Goal: Transaction & Acquisition: Download file/media

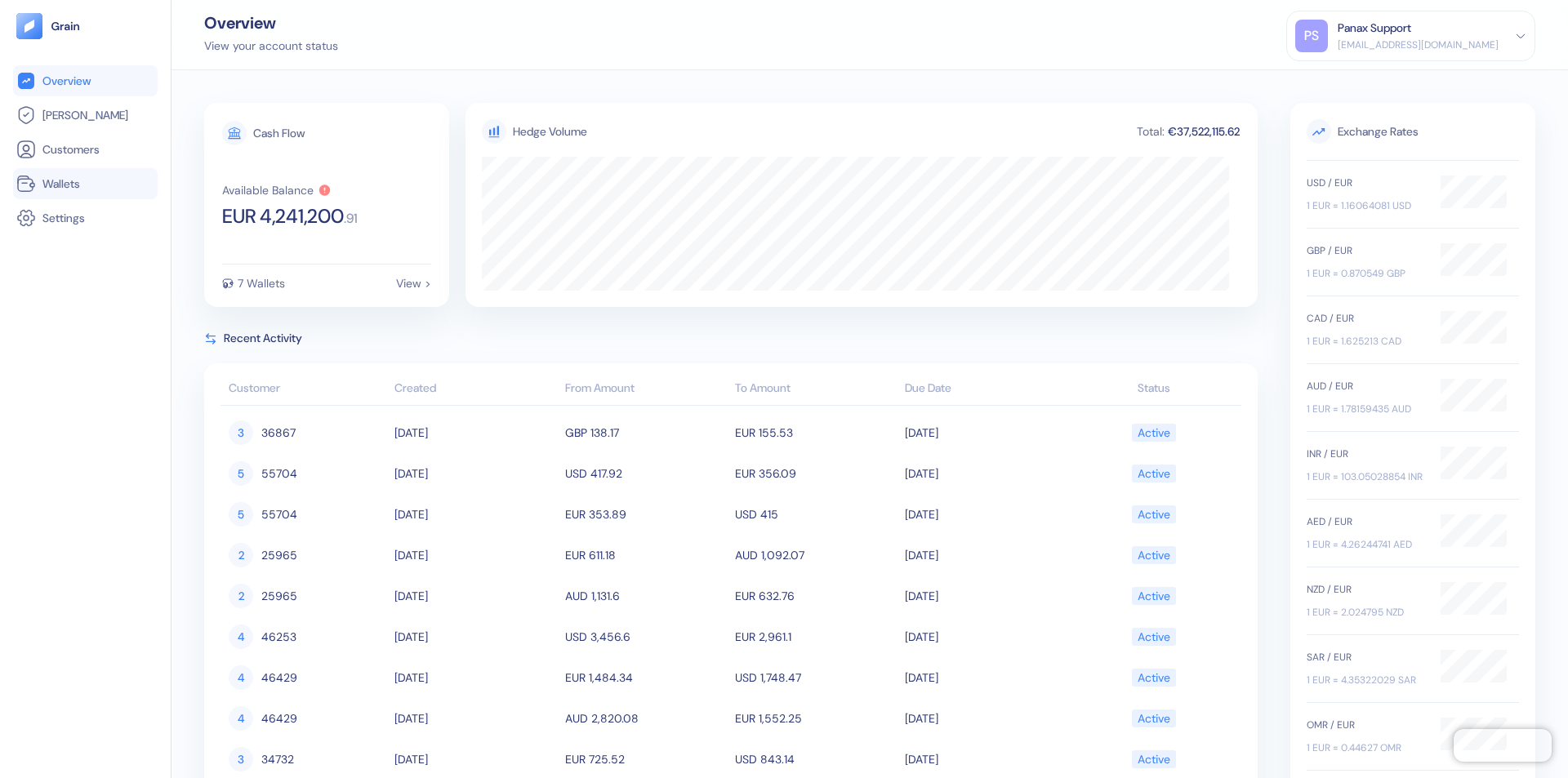
click at [85, 184] on link "Wallets" at bounding box center [86, 184] width 138 height 19
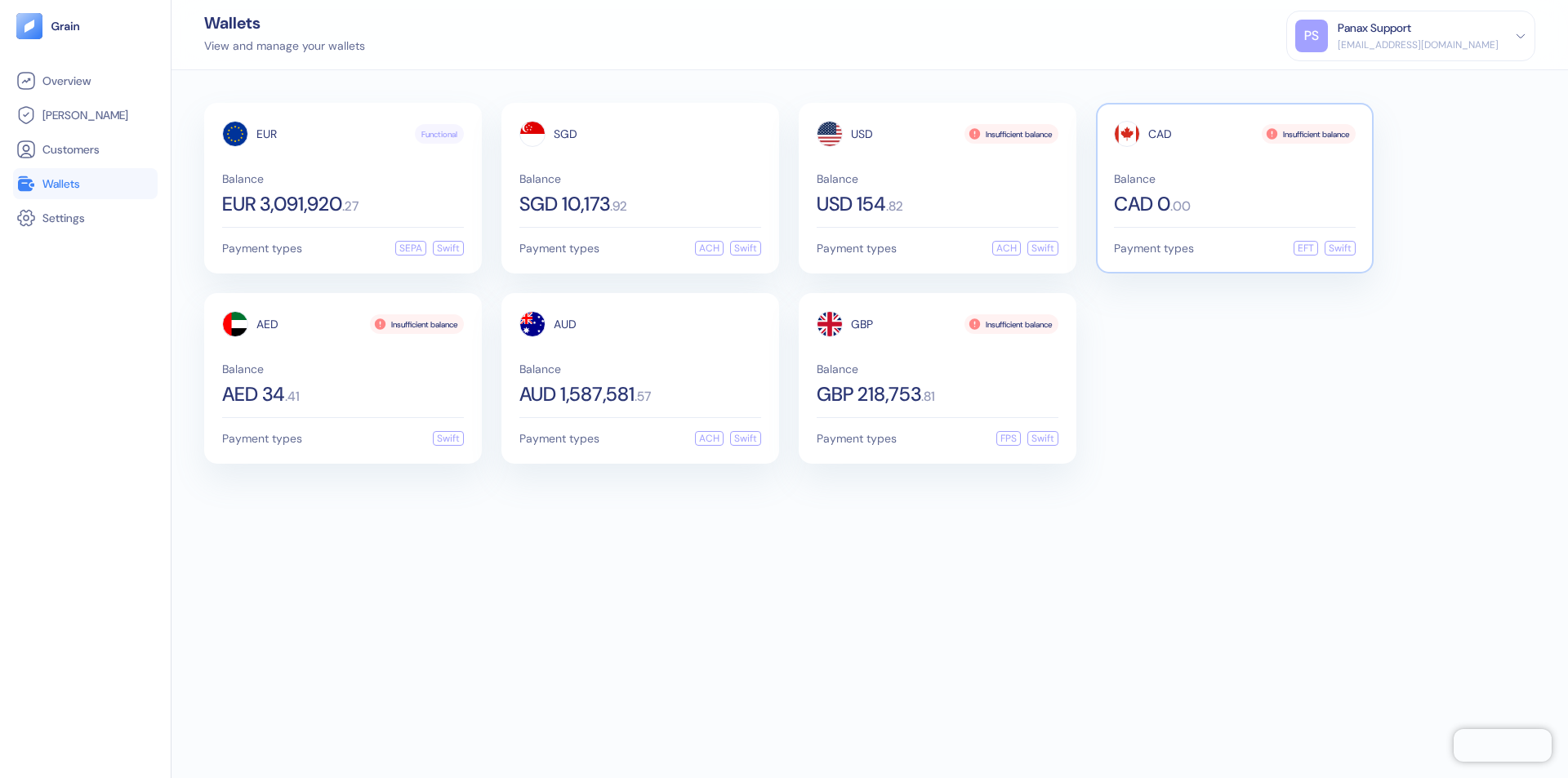
click at [1159, 134] on span "CAD" at bounding box center [1159, 134] width 24 height 12
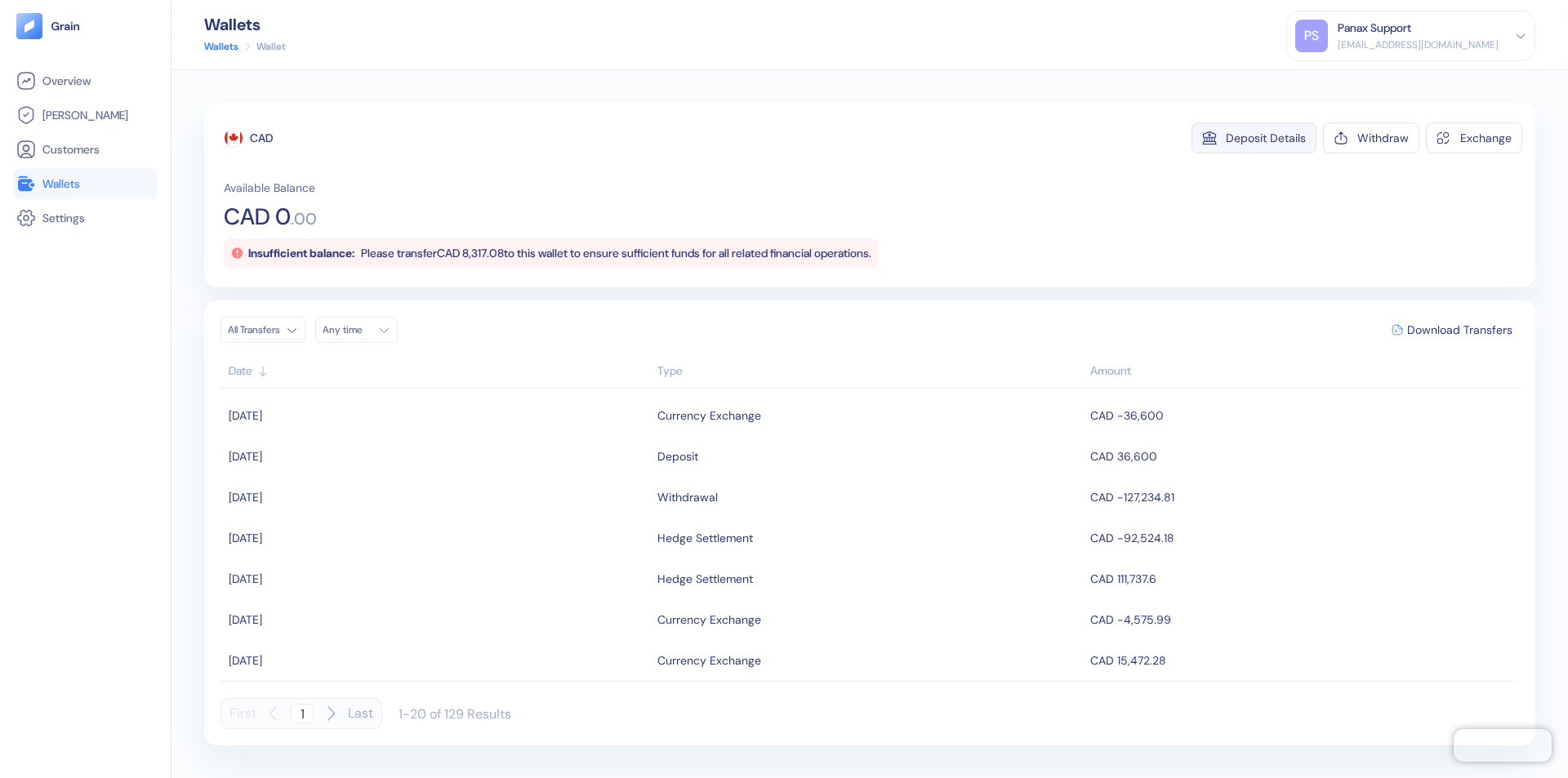
click at [1265, 138] on div "Deposit Details" at bounding box center [1265, 138] width 80 height 12
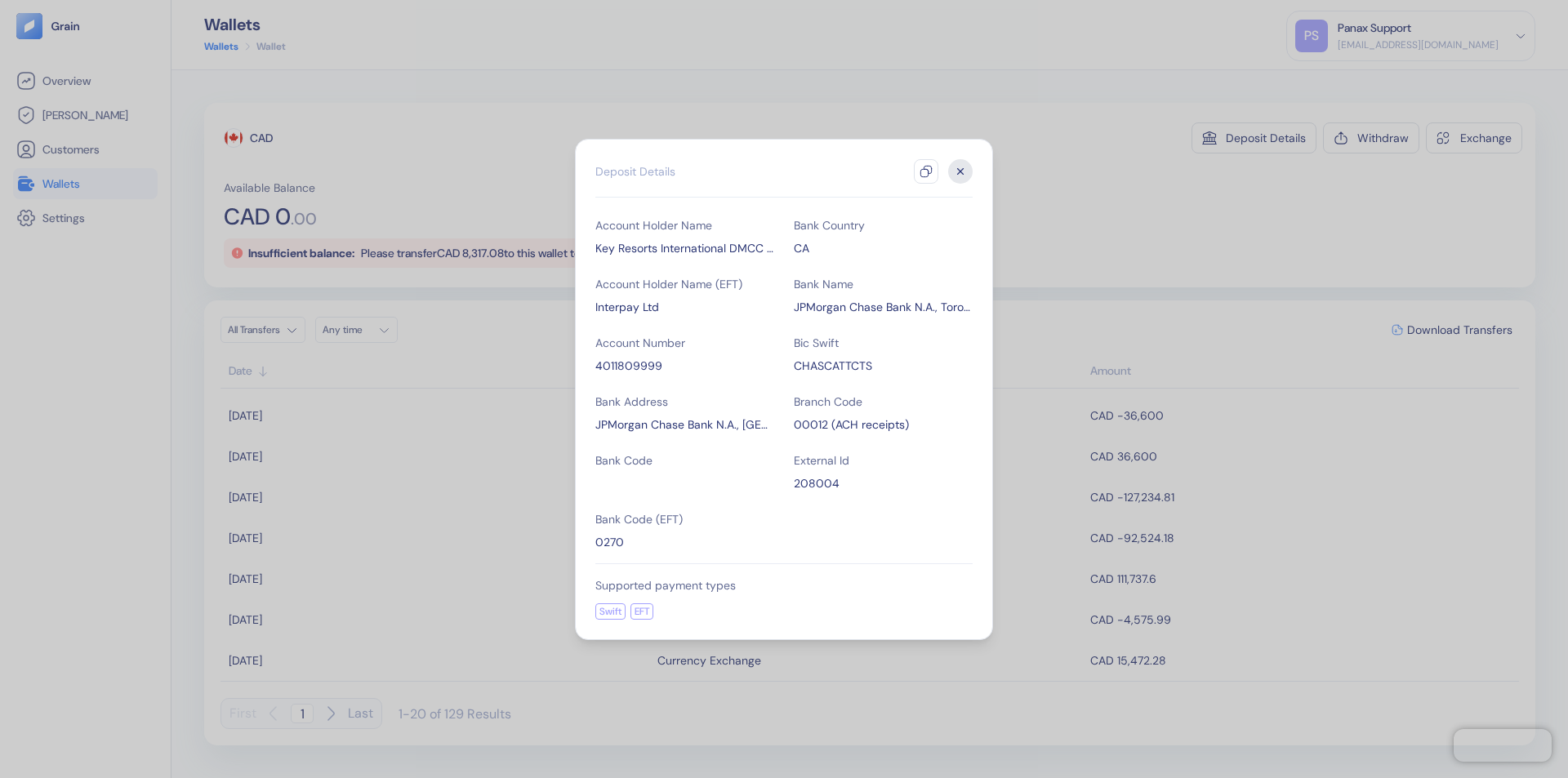
click at [926, 171] on icon "button" at bounding box center [926, 172] width 13 height 13
click at [960, 171] on icon "button" at bounding box center [960, 171] width 6 height 6
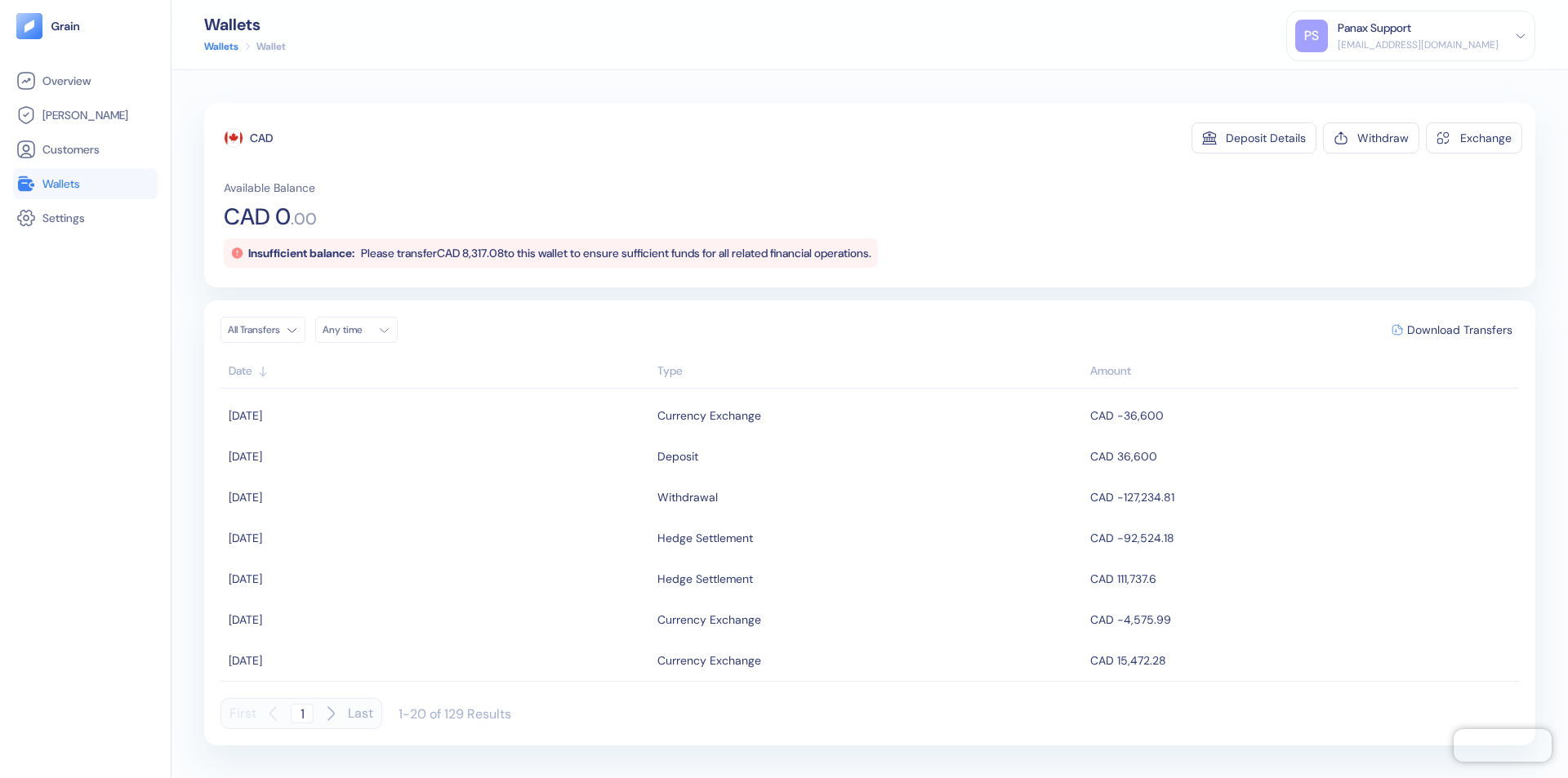
click at [361, 330] on div "Any time" at bounding box center [346, 330] width 49 height 13
click at [339, 460] on button "13" at bounding box center [339, 460] width 19 height 19
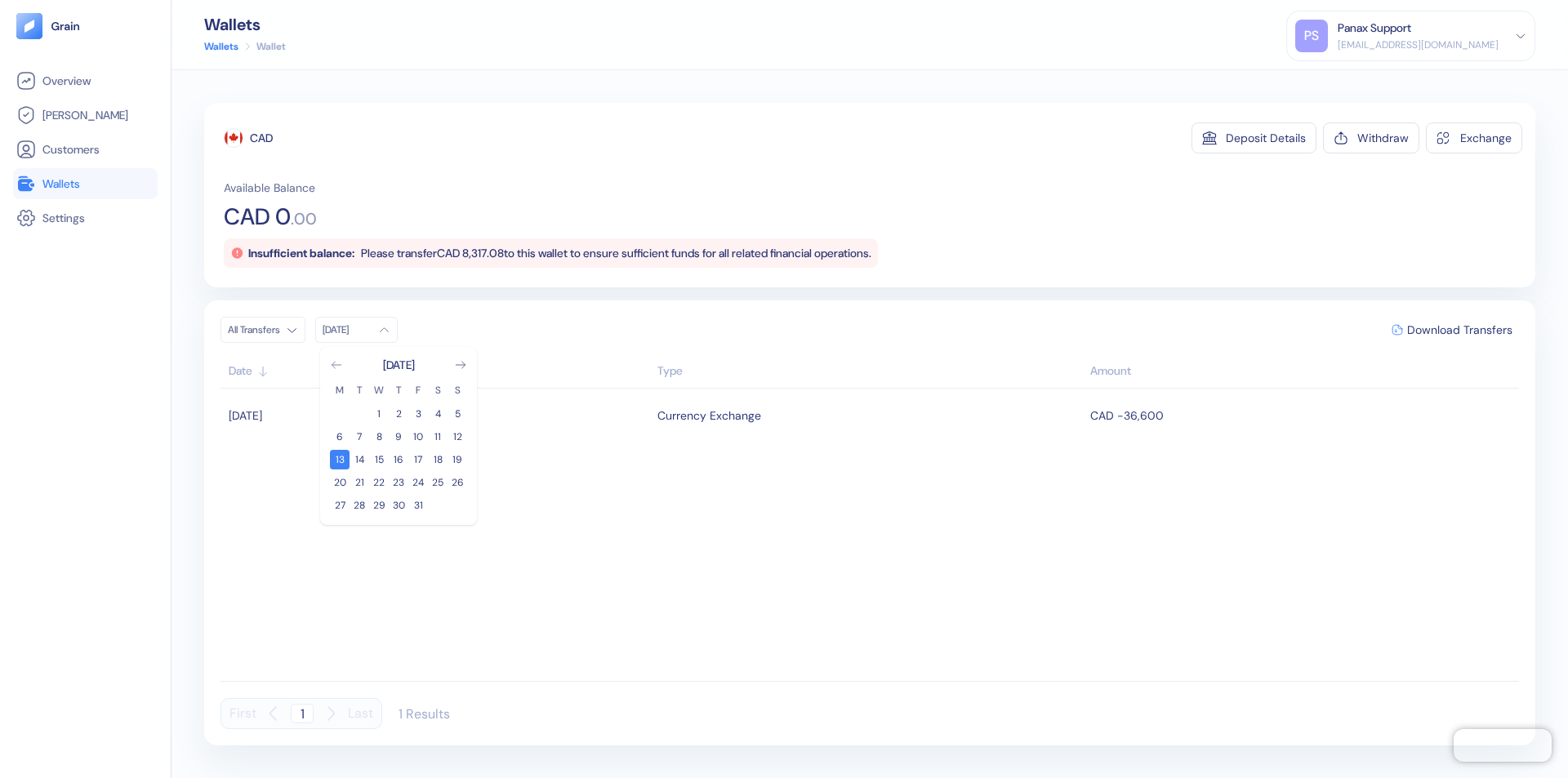
click at [336, 365] on icon "Go to previous month" at bounding box center [336, 364] width 9 height 7
click at [437, 437] on button "13" at bounding box center [437, 437] width 19 height 19
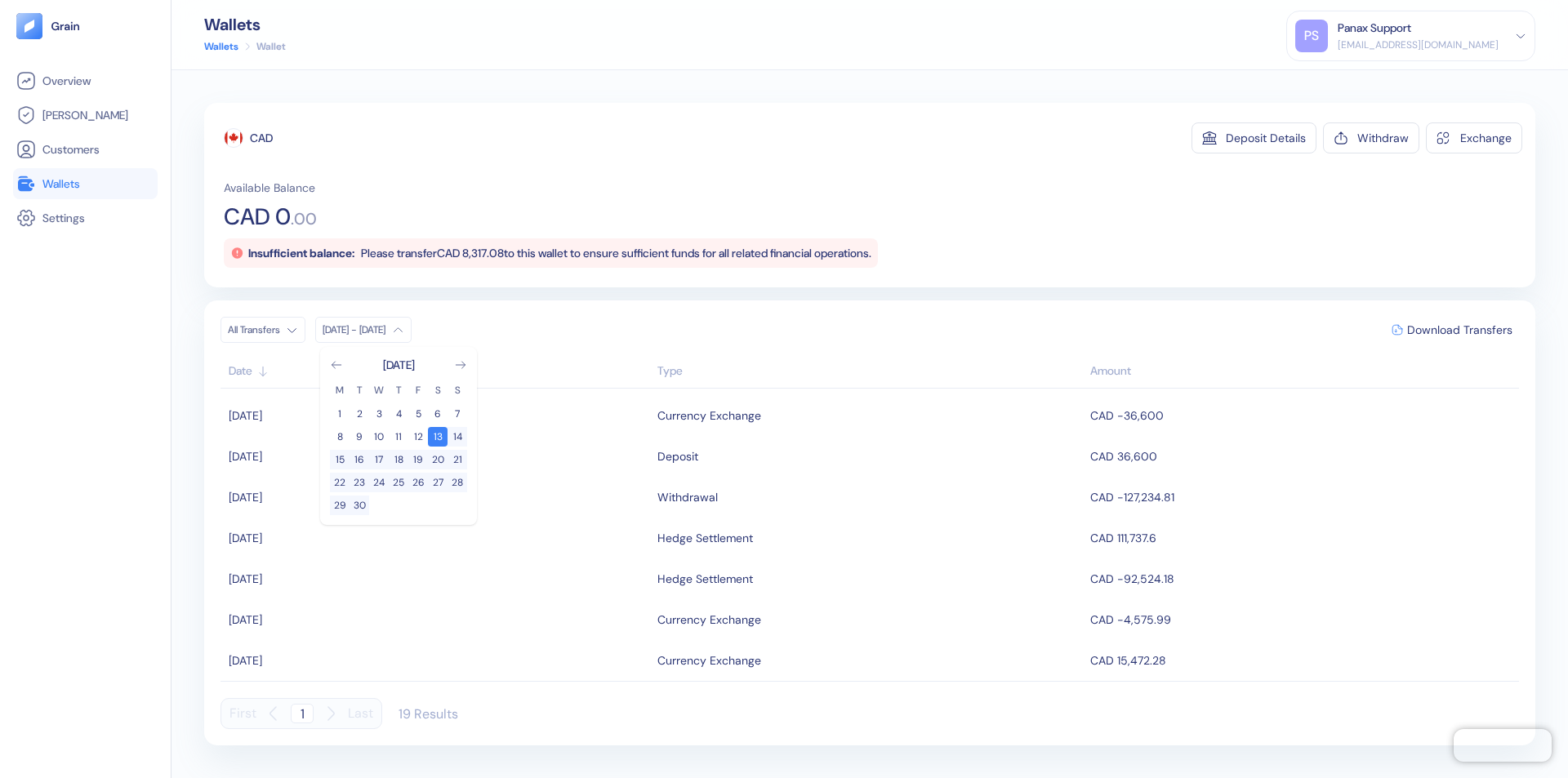
click at [261, 138] on div "CAD" at bounding box center [261, 138] width 23 height 16
click at [1459, 330] on span "Download Transfers" at bounding box center [1459, 330] width 106 height 12
click at [85, 184] on link "Wallets" at bounding box center [86, 184] width 138 height 19
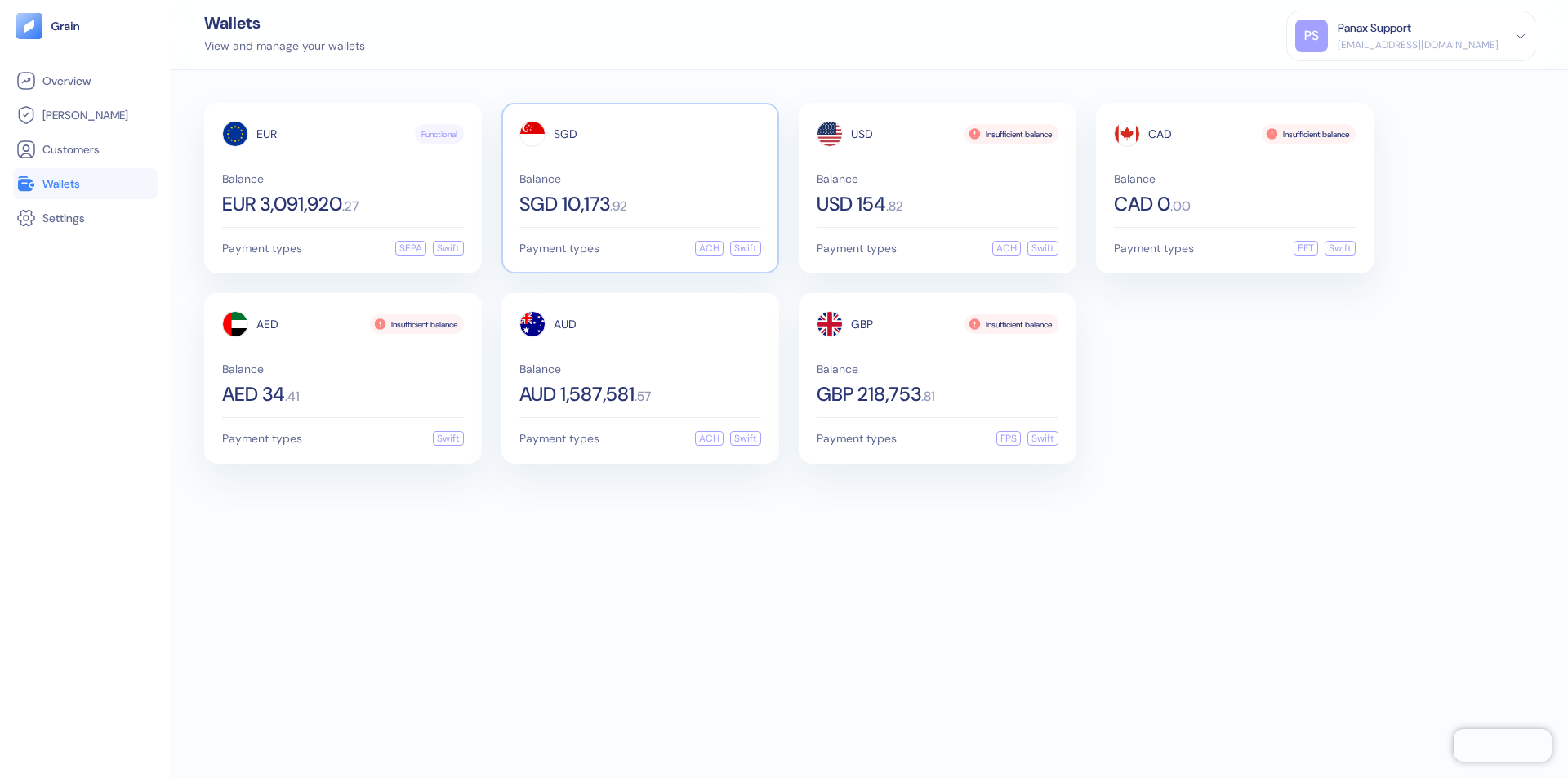
click at [565, 134] on span "SGD" at bounding box center [565, 134] width 24 height 12
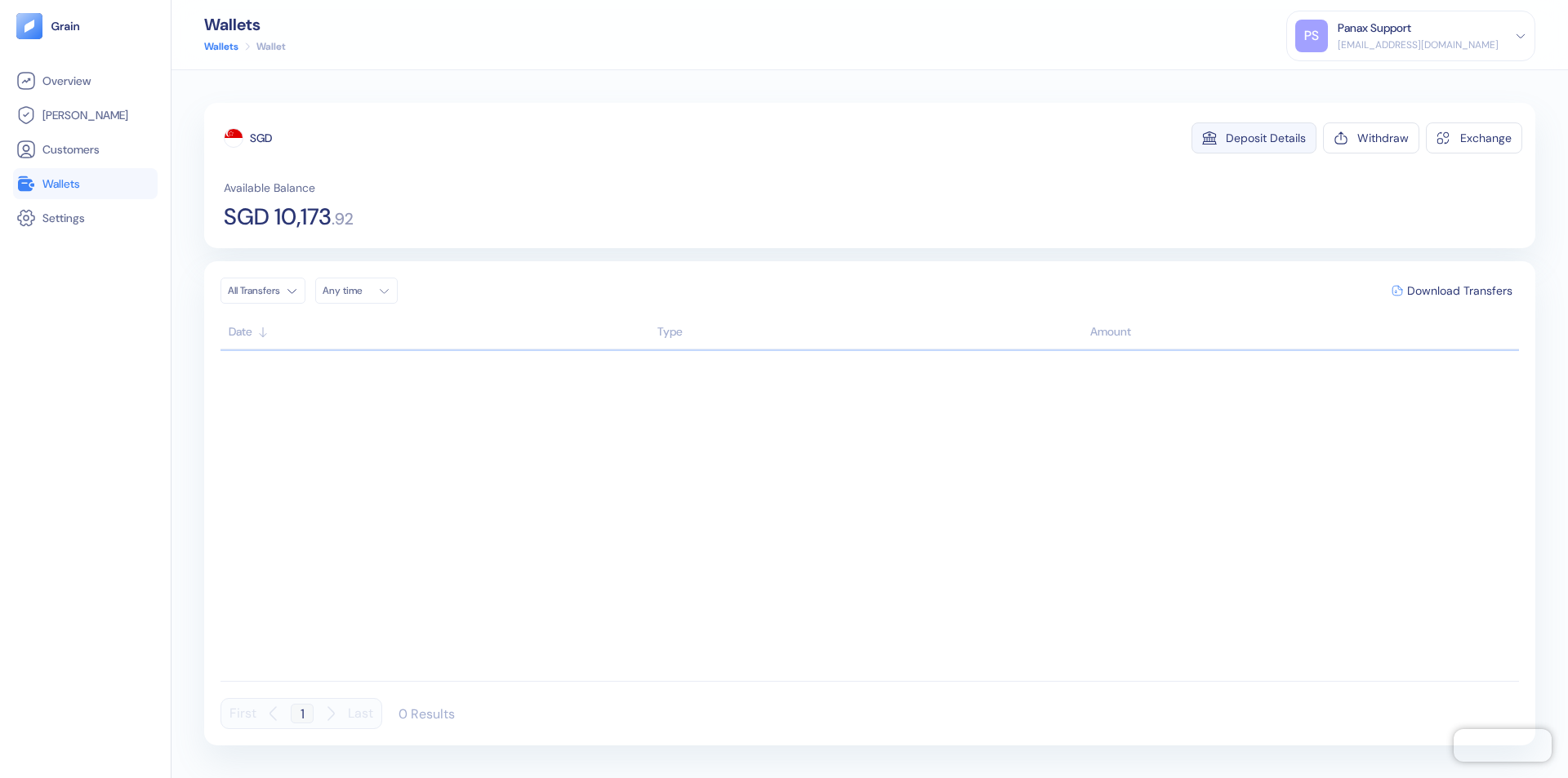
click at [1265, 138] on div "Deposit Details" at bounding box center [1265, 138] width 80 height 12
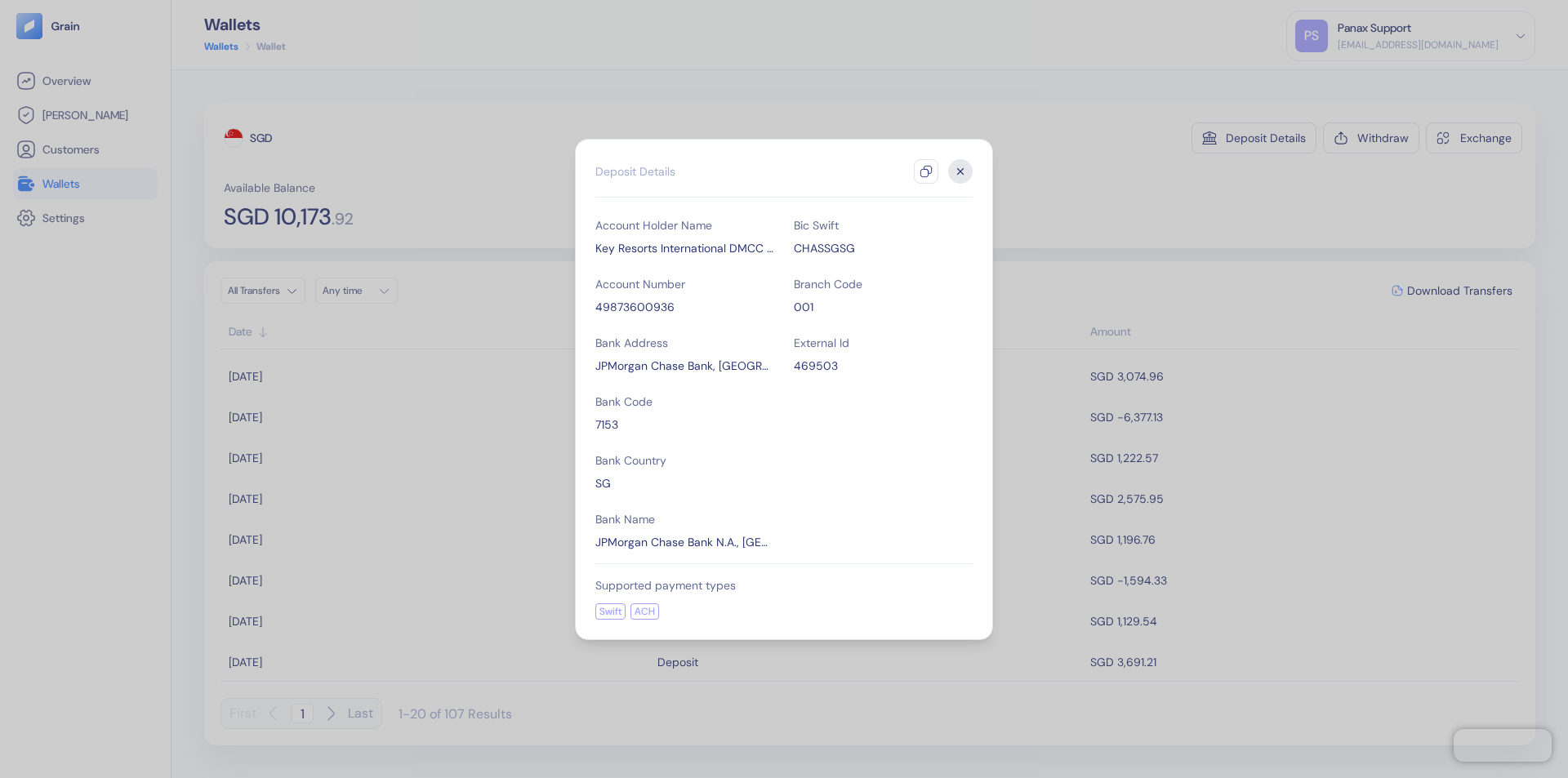
click at [926, 171] on icon "button" at bounding box center [926, 172] width 13 height 13
click at [960, 171] on icon "button" at bounding box center [960, 171] width 6 height 6
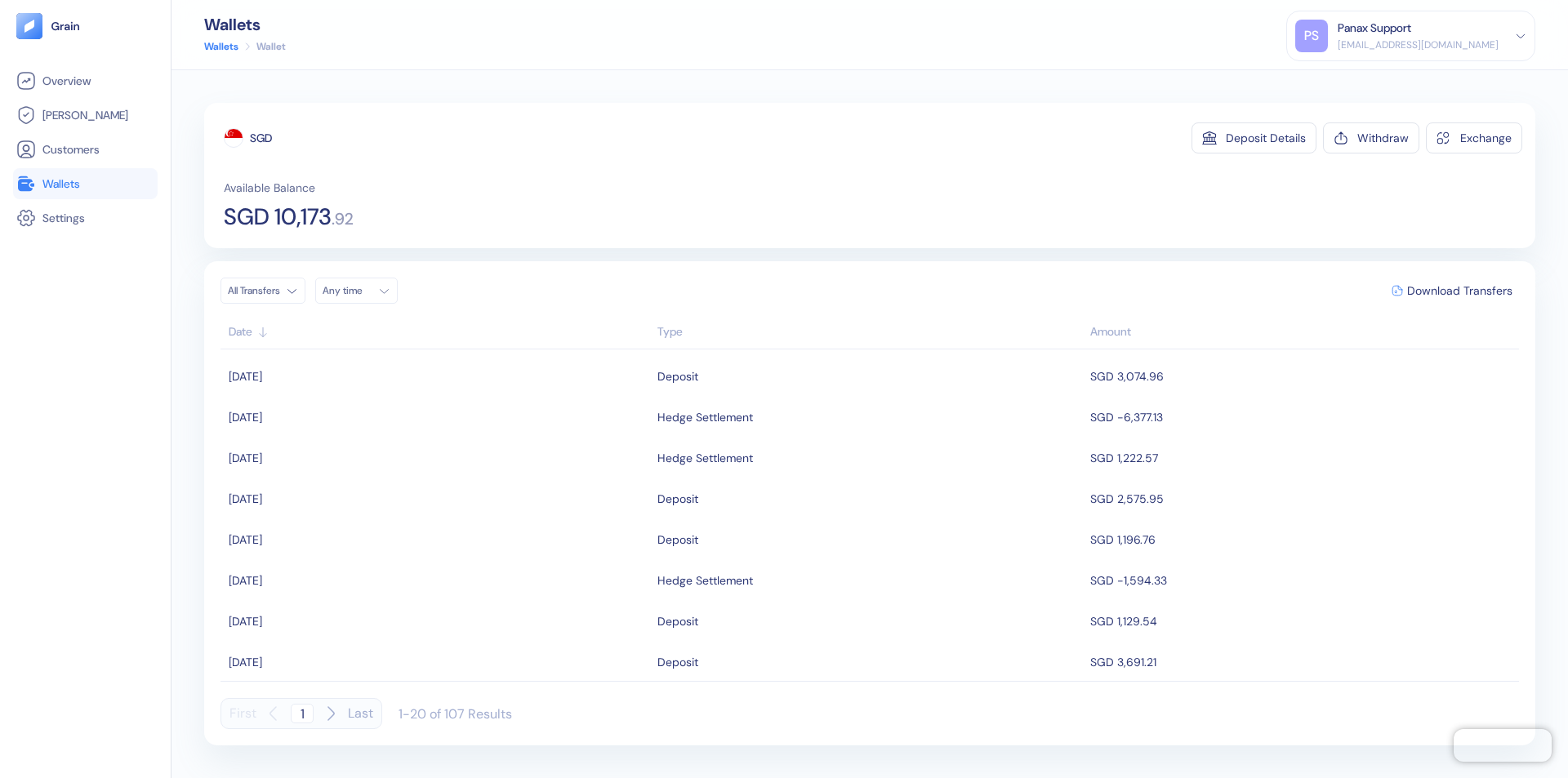
click at [361, 290] on div "Any time" at bounding box center [346, 291] width 49 height 13
click at [339, 420] on button "13" at bounding box center [339, 420] width 19 height 19
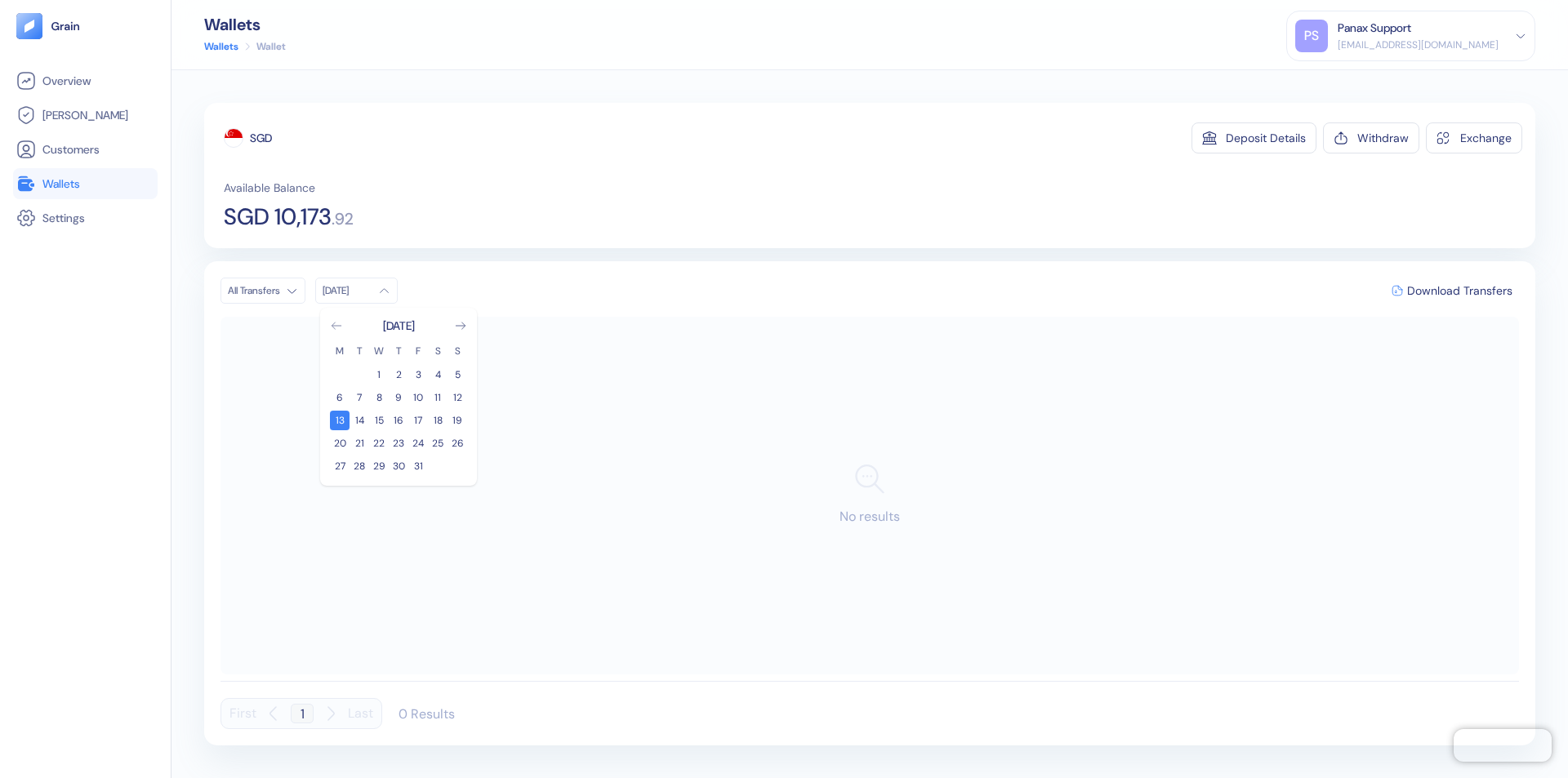
click at [336, 326] on icon "Go to previous month" at bounding box center [336, 325] width 9 height 7
click at [437, 398] on button "13" at bounding box center [437, 397] width 19 height 19
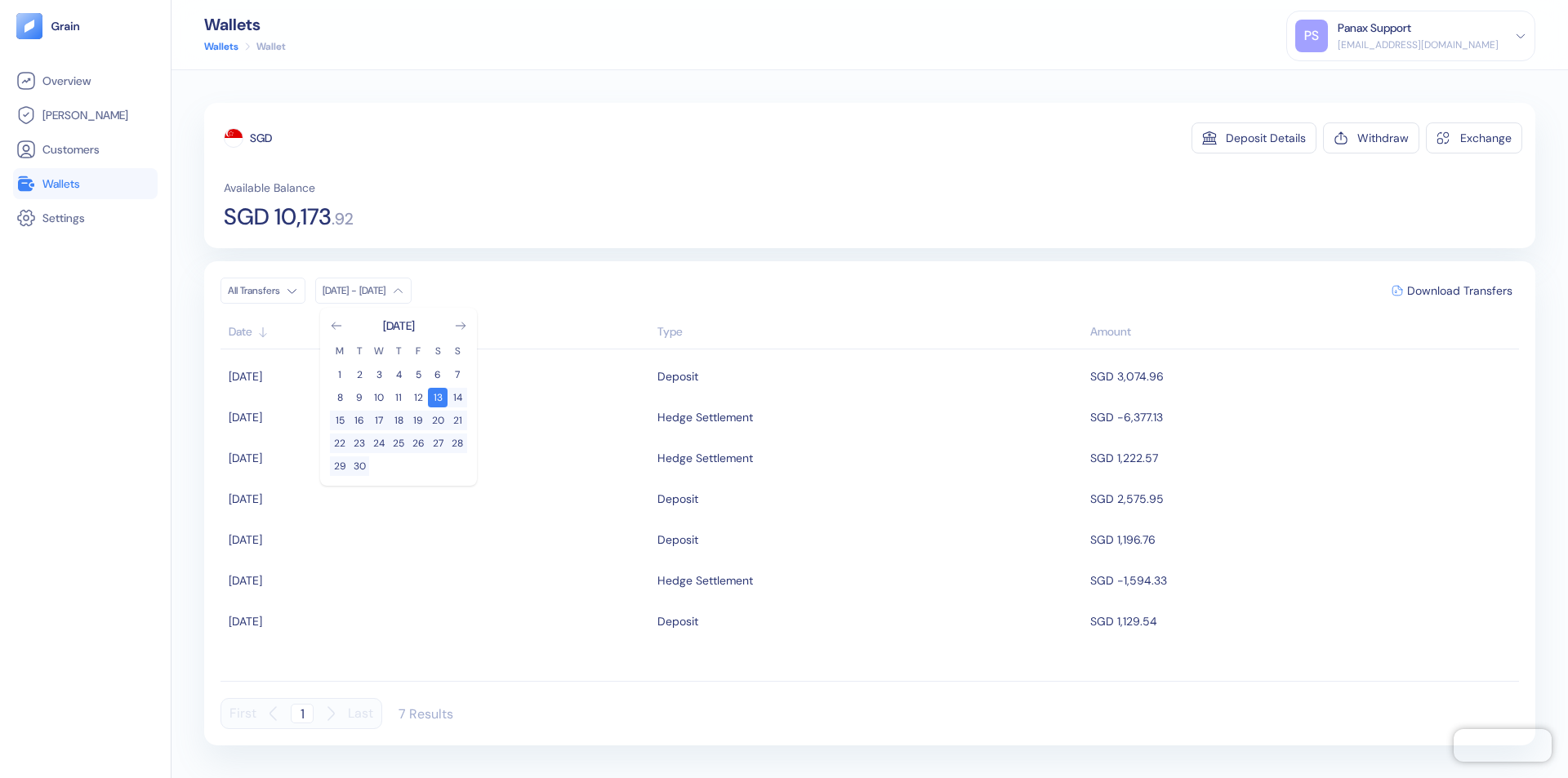
click at [261, 138] on div "SGD" at bounding box center [261, 138] width 22 height 16
click at [1459, 290] on span "Download Transfers" at bounding box center [1459, 290] width 106 height 12
click at [85, 184] on link "Wallets" at bounding box center [86, 184] width 138 height 19
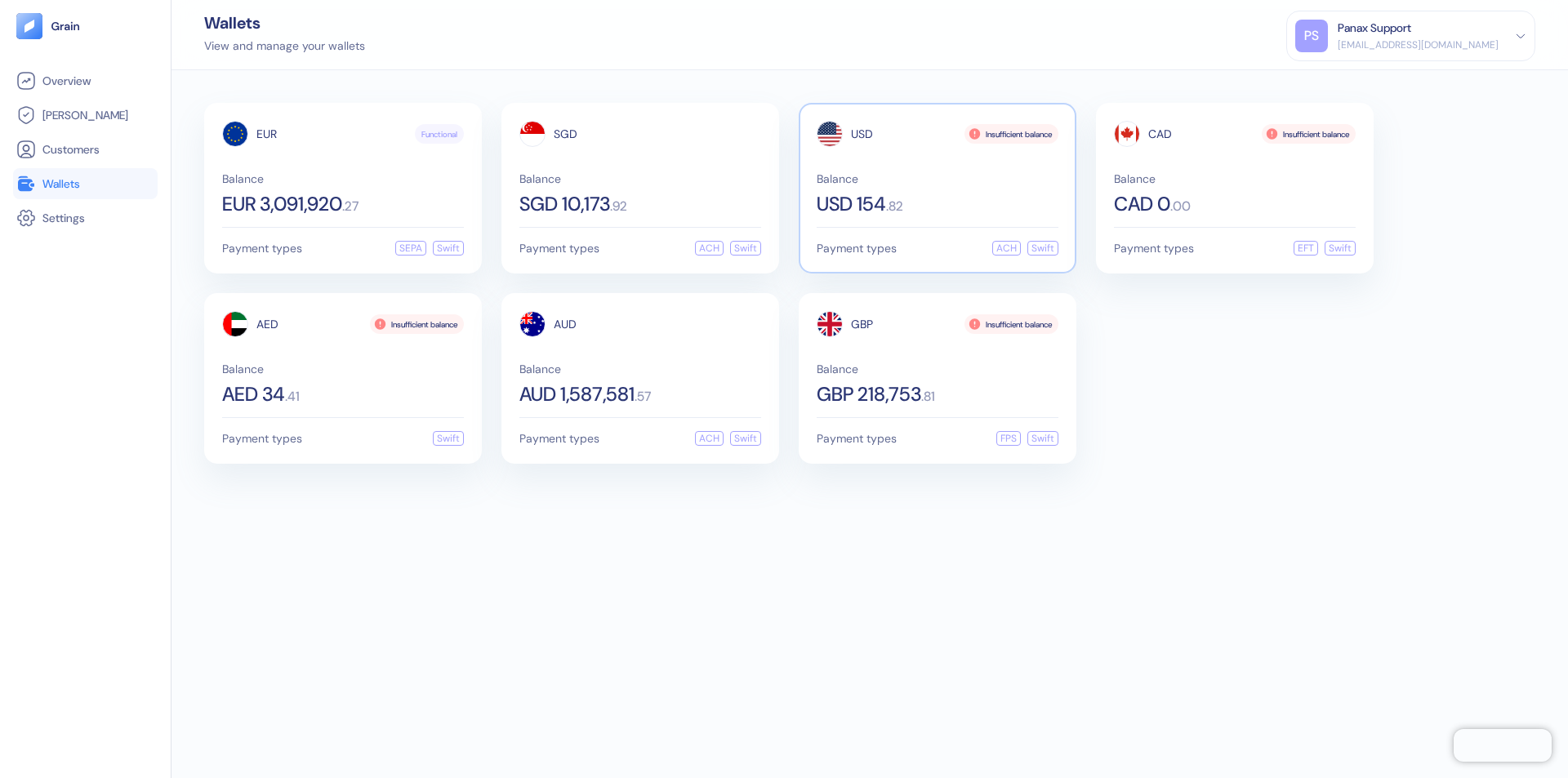
click at [861, 134] on span "USD" at bounding box center [861, 134] width 22 height 12
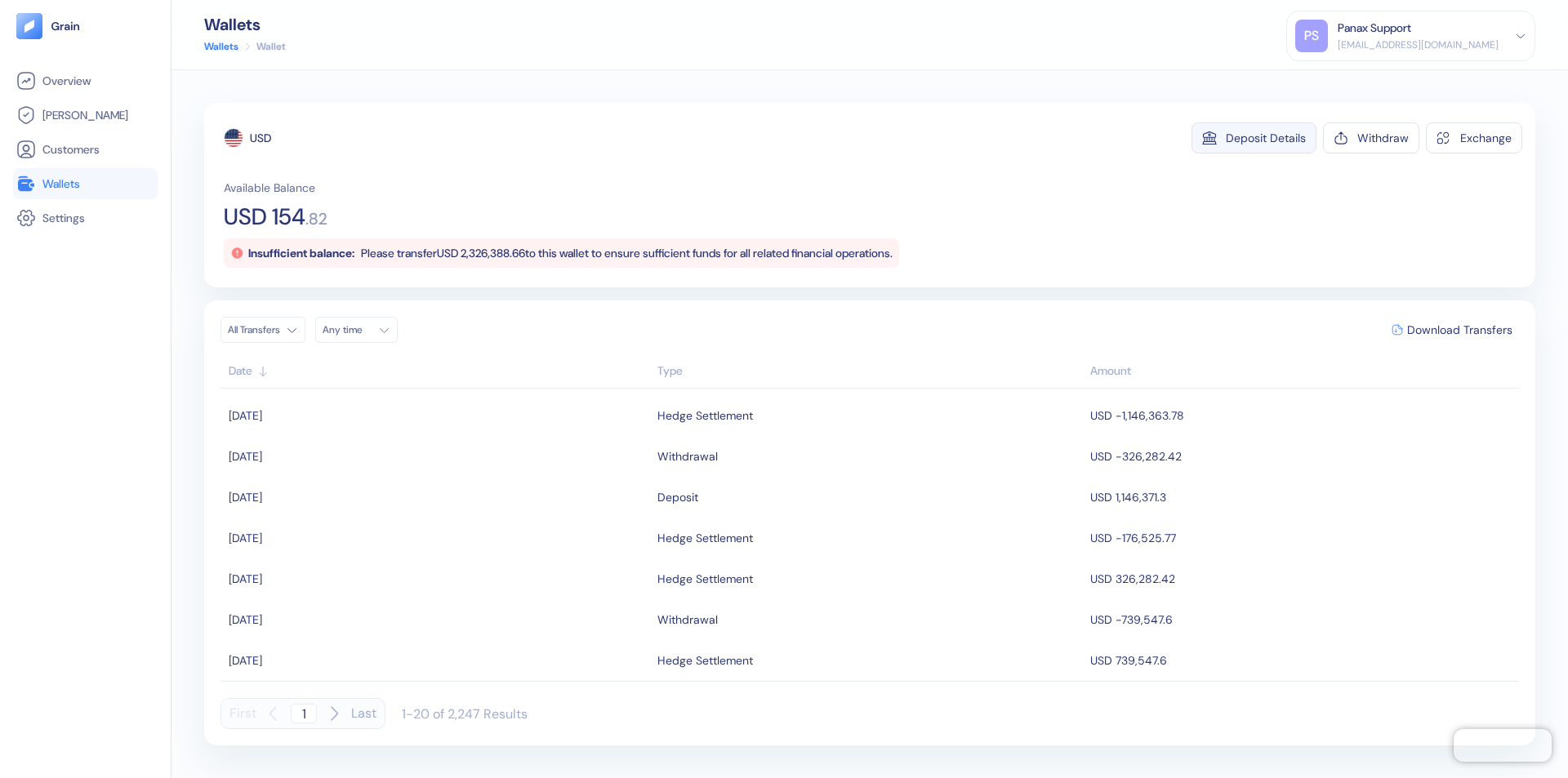
click at [1265, 138] on div "Deposit Details" at bounding box center [1265, 138] width 80 height 12
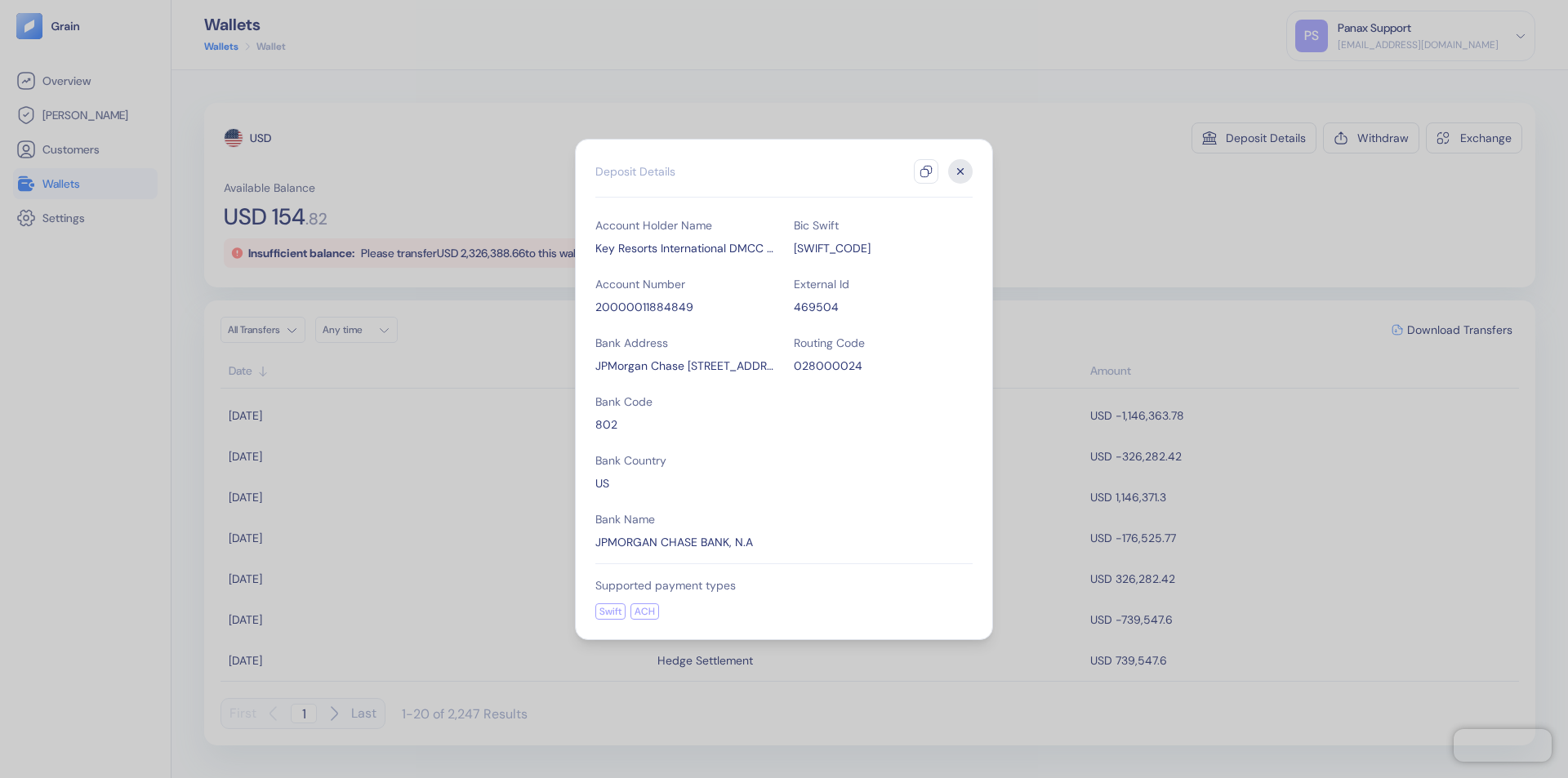
click at [926, 171] on icon "button" at bounding box center [926, 172] width 13 height 13
click at [960, 171] on icon "button" at bounding box center [960, 171] width 6 height 6
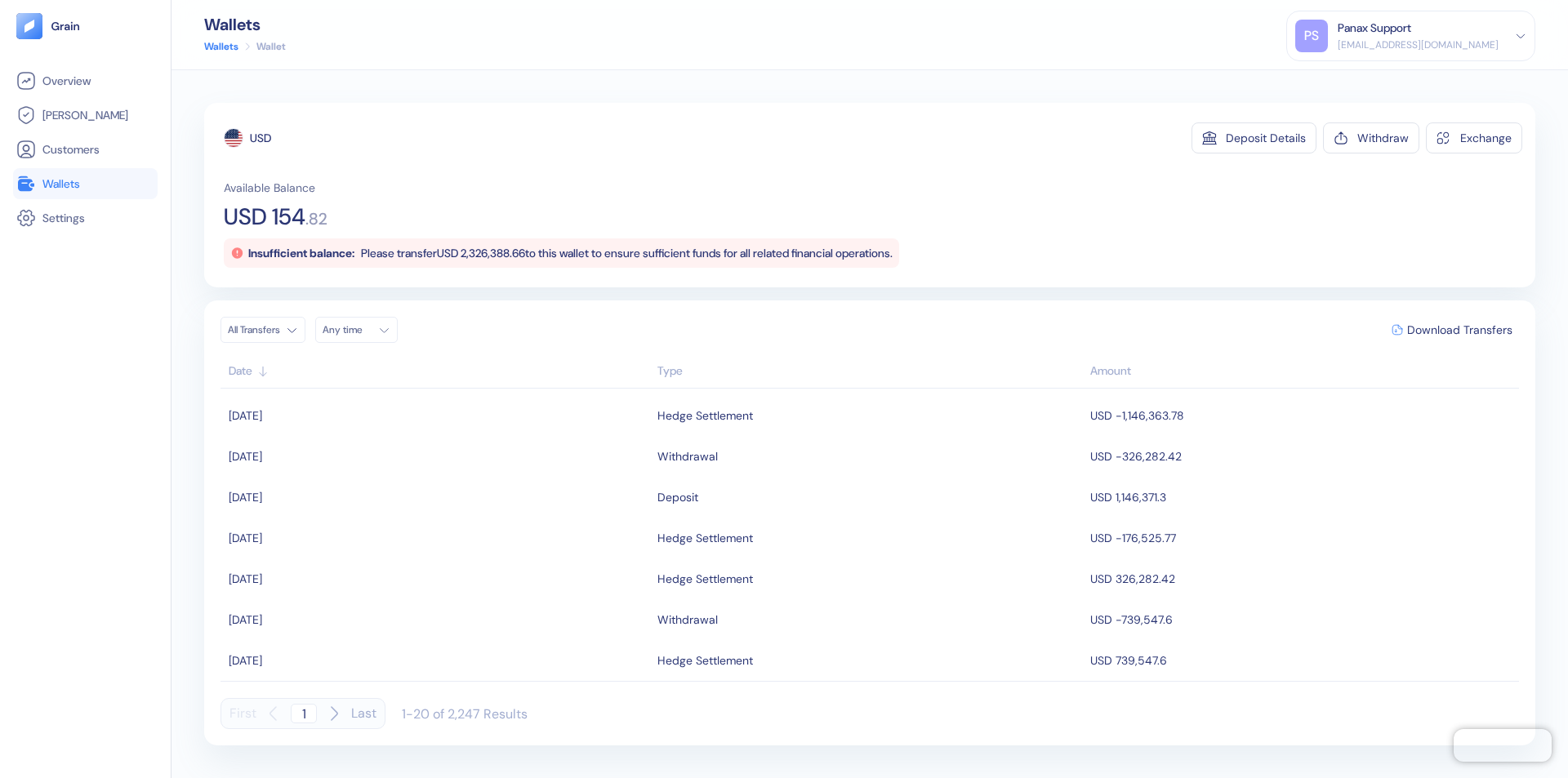
click at [361, 330] on div "Any time" at bounding box center [346, 330] width 49 height 13
click at [339, 460] on button "13" at bounding box center [339, 460] width 19 height 19
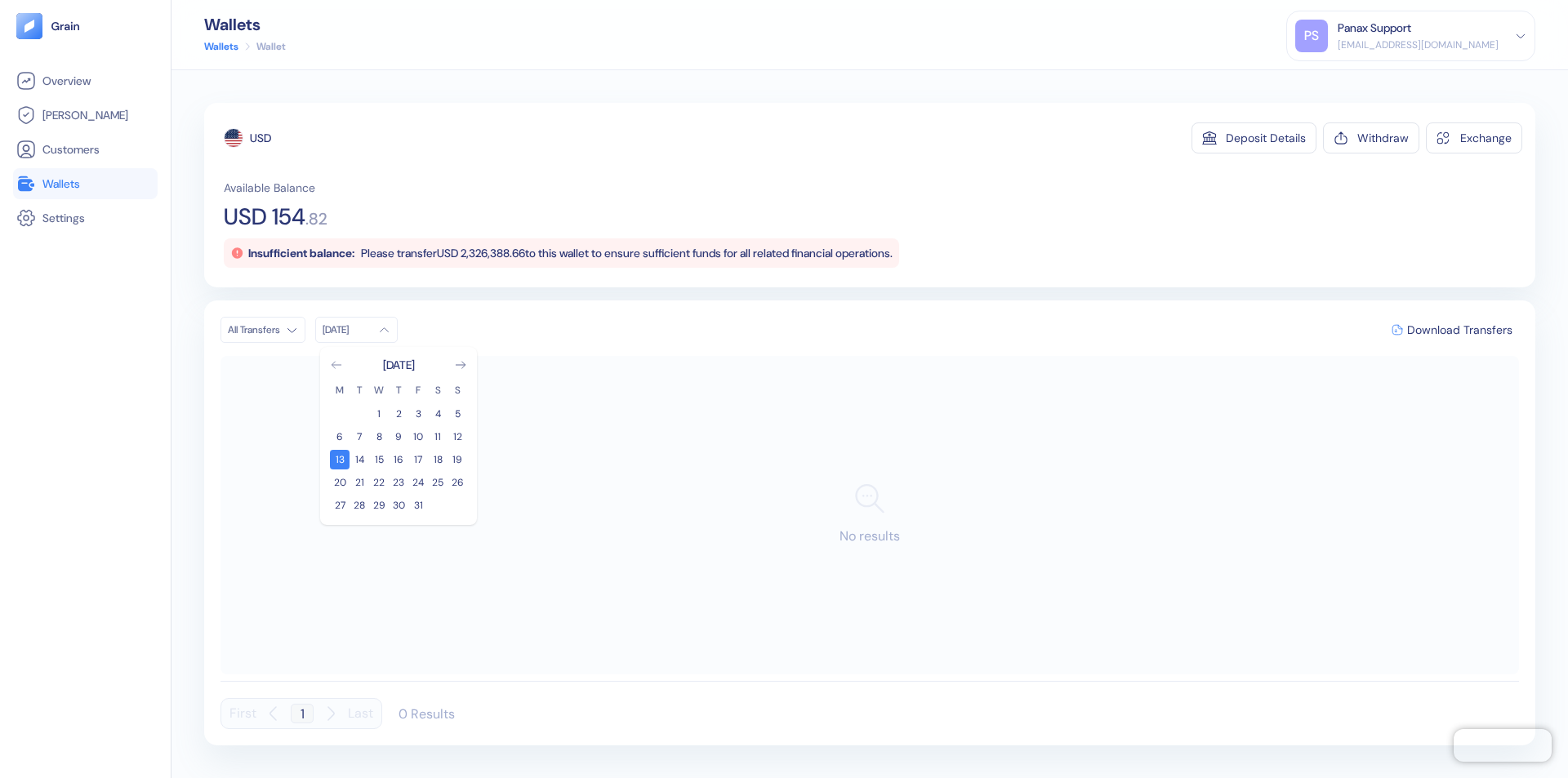
click at [336, 365] on icon "Go to previous month" at bounding box center [336, 364] width 9 height 7
click at [437, 437] on button "13" at bounding box center [437, 437] width 19 height 19
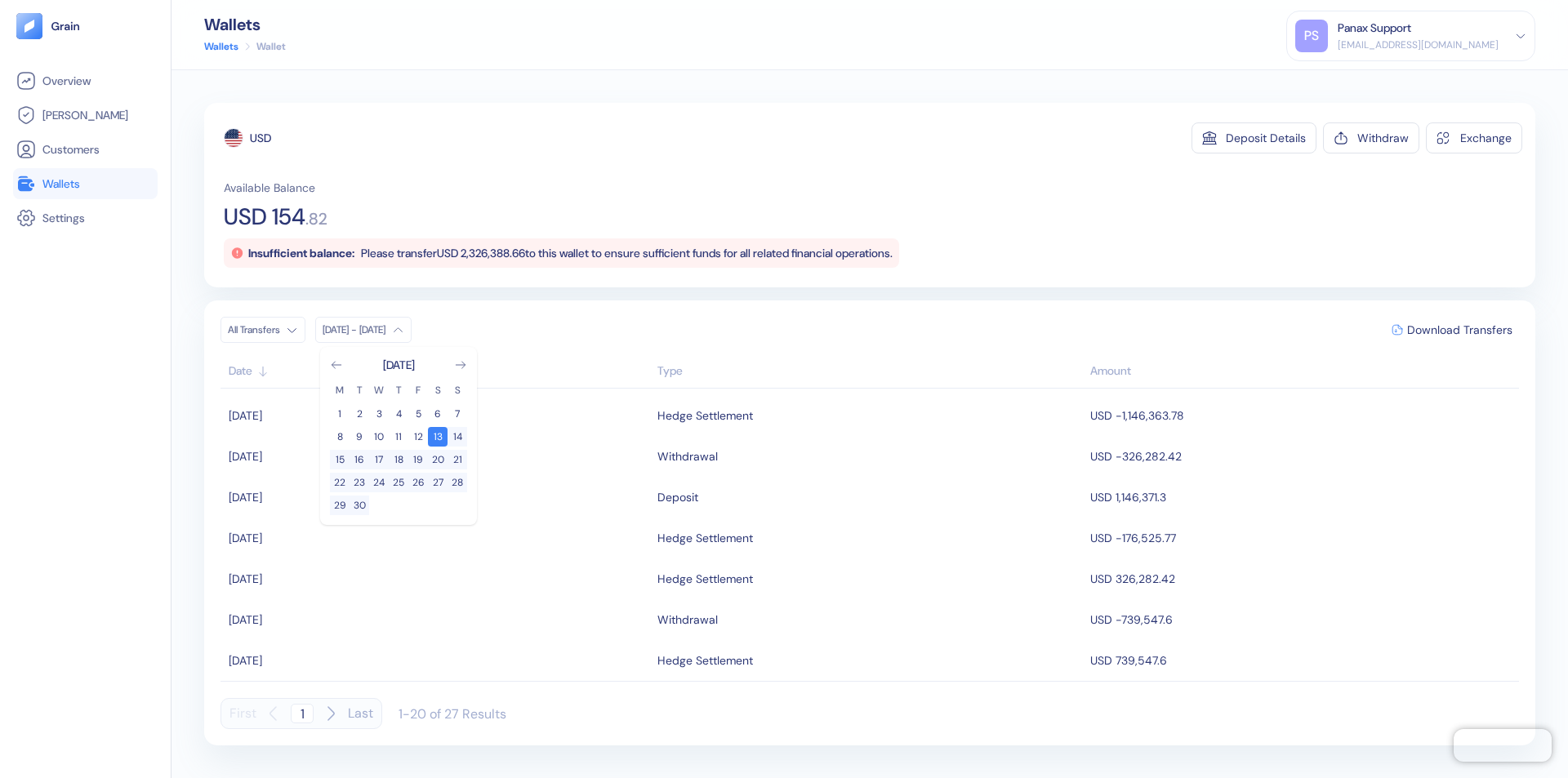
click at [261, 138] on div "USD" at bounding box center [261, 138] width 21 height 16
click at [1459, 330] on span "Download Transfers" at bounding box center [1459, 330] width 106 height 12
click at [85, 184] on link "Wallets" at bounding box center [86, 184] width 138 height 19
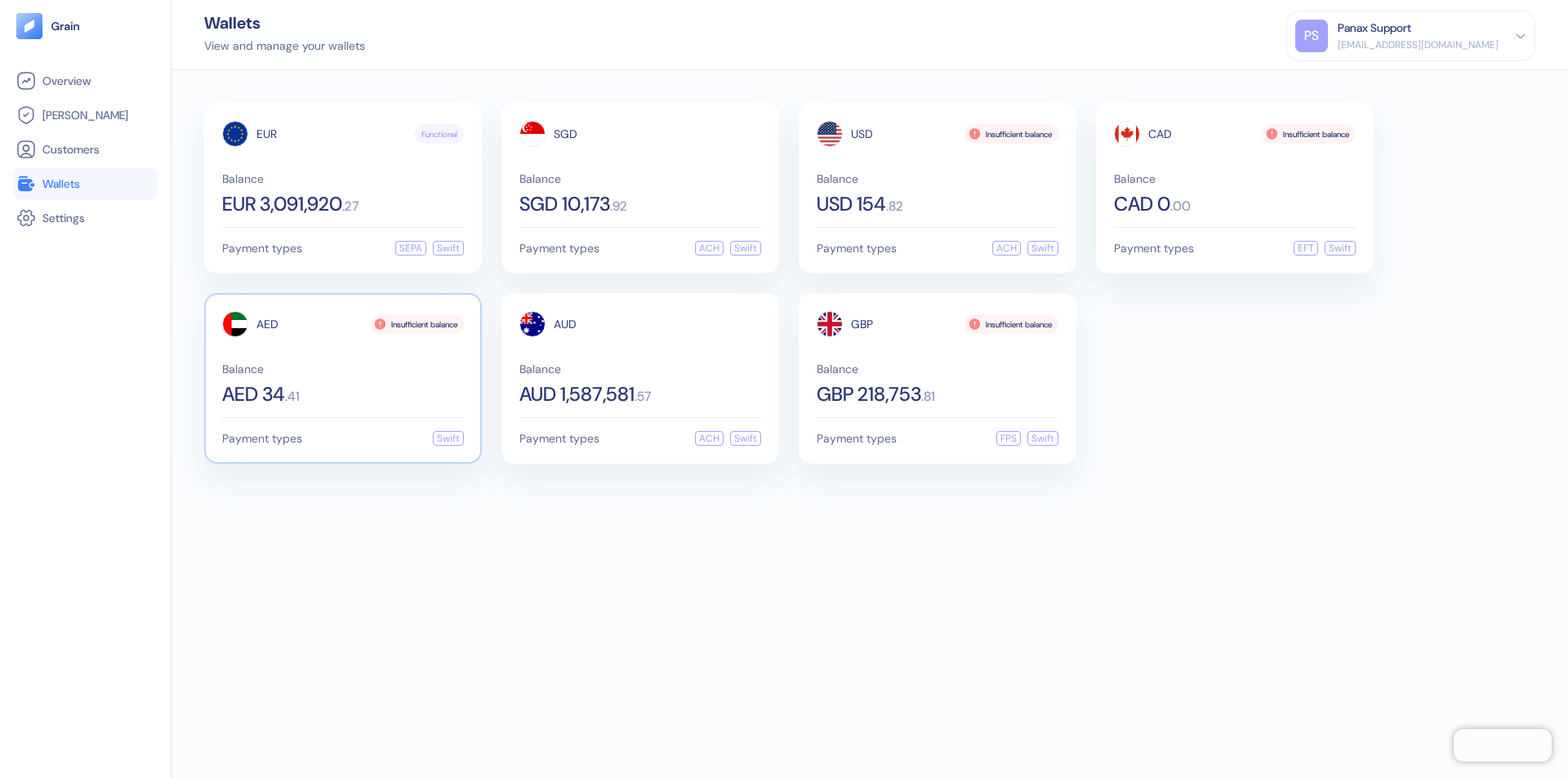
click at [267, 324] on span "AED" at bounding box center [267, 324] width 22 height 12
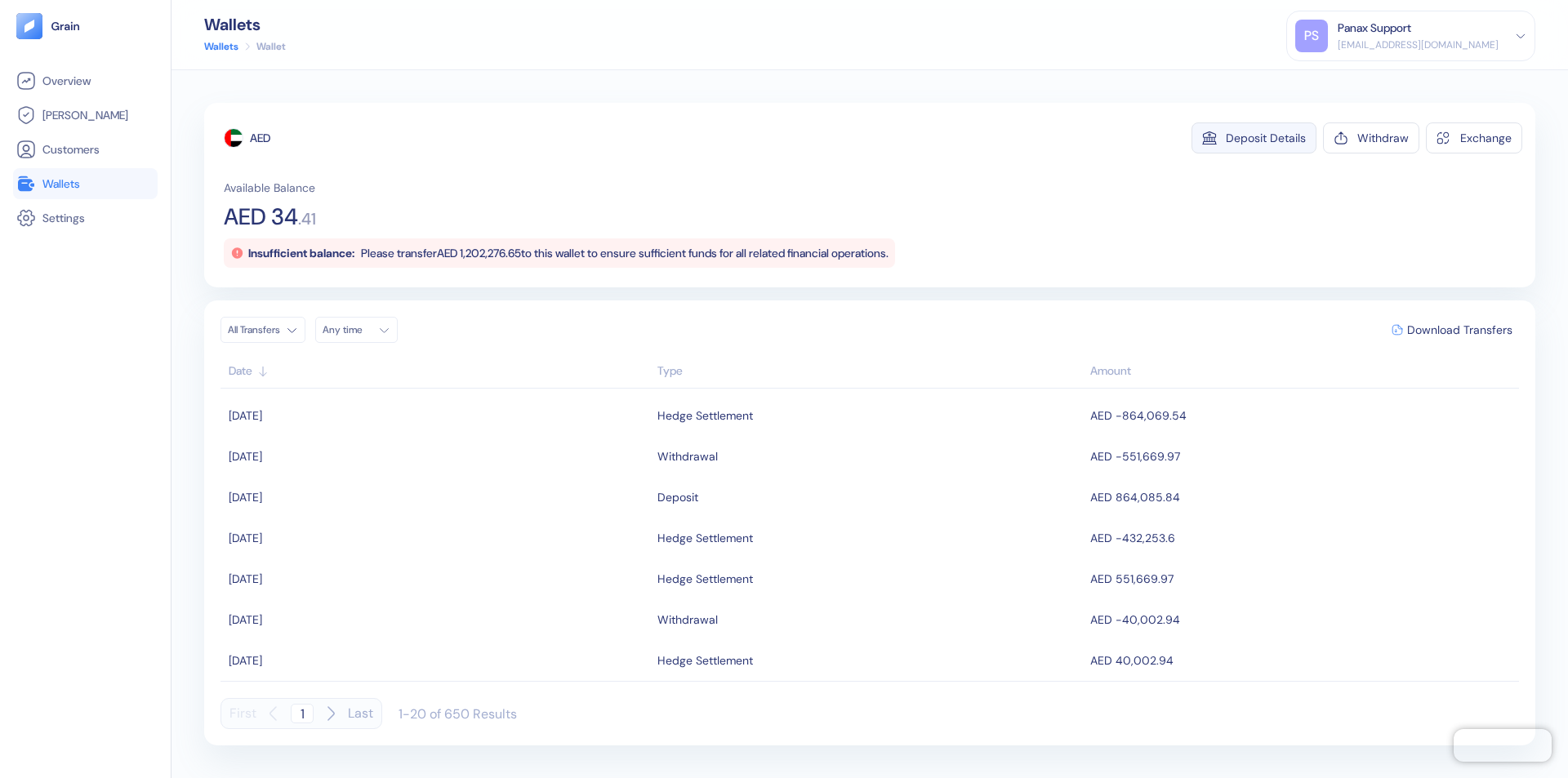
click at [1265, 138] on div "Deposit Details" at bounding box center [1265, 138] width 80 height 12
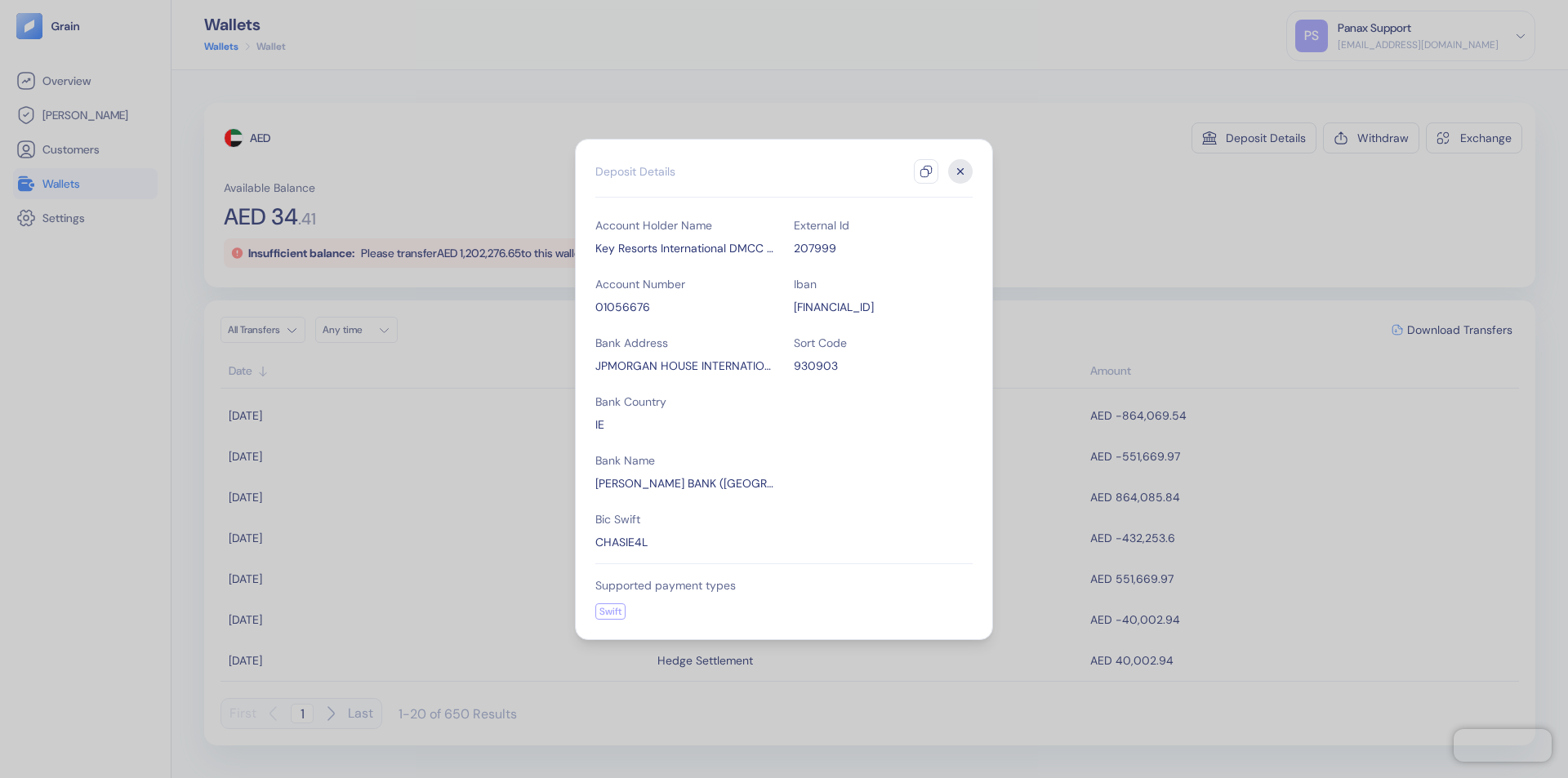
click at [926, 171] on icon "button" at bounding box center [926, 172] width 13 height 13
click at [960, 171] on icon "button" at bounding box center [960, 171] width 6 height 6
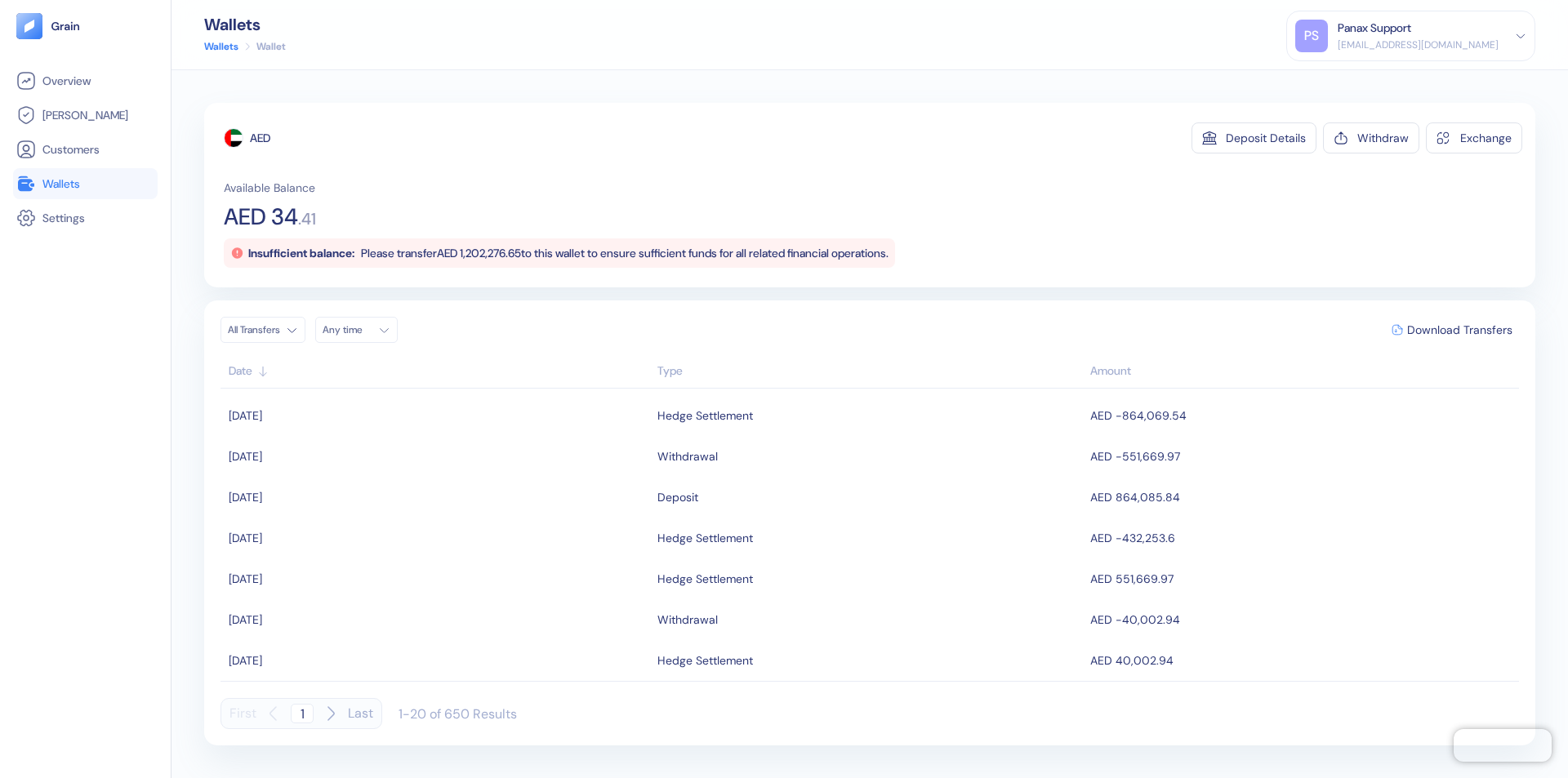
click at [361, 330] on div "Any time" at bounding box center [346, 330] width 49 height 13
click at [339, 460] on button "13" at bounding box center [339, 460] width 19 height 19
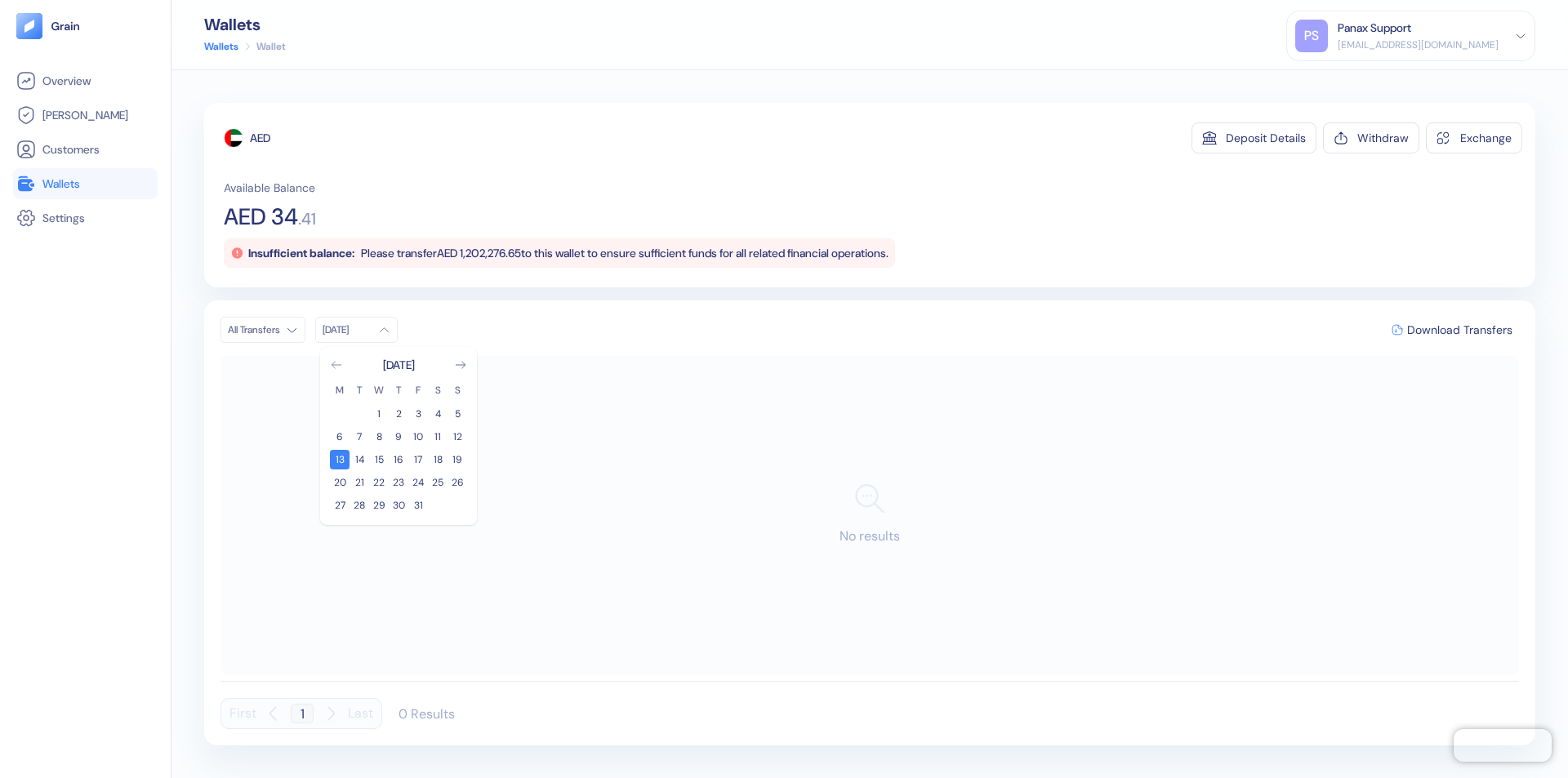
click at [336, 365] on icon "Go to previous month" at bounding box center [336, 364] width 9 height 7
click at [437, 437] on button "13" at bounding box center [437, 437] width 19 height 19
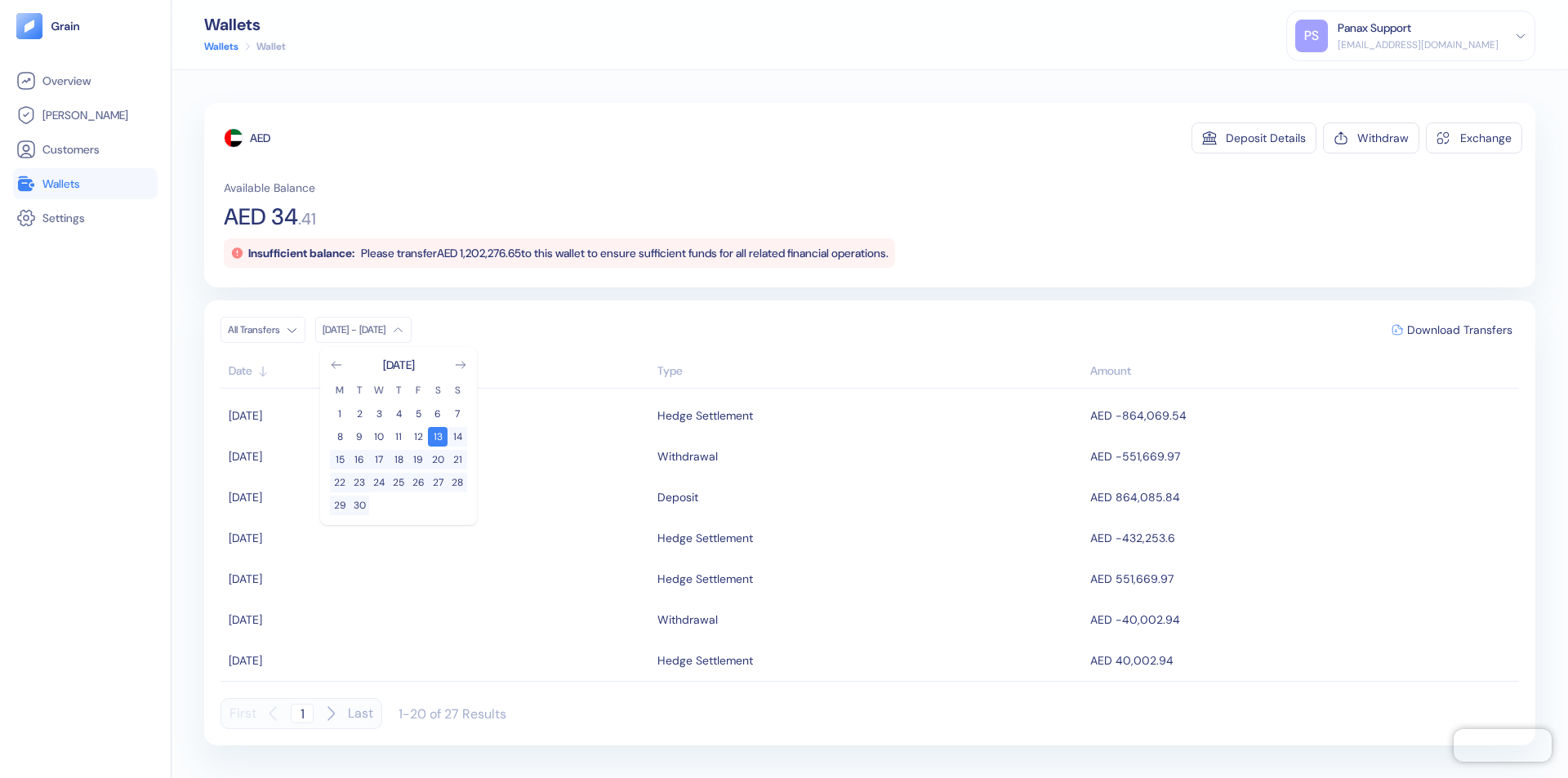
click at [261, 138] on div "AED" at bounding box center [260, 138] width 20 height 16
click at [1459, 330] on span "Download Transfers" at bounding box center [1459, 330] width 106 height 12
click at [85, 184] on link "Wallets" at bounding box center [86, 184] width 138 height 19
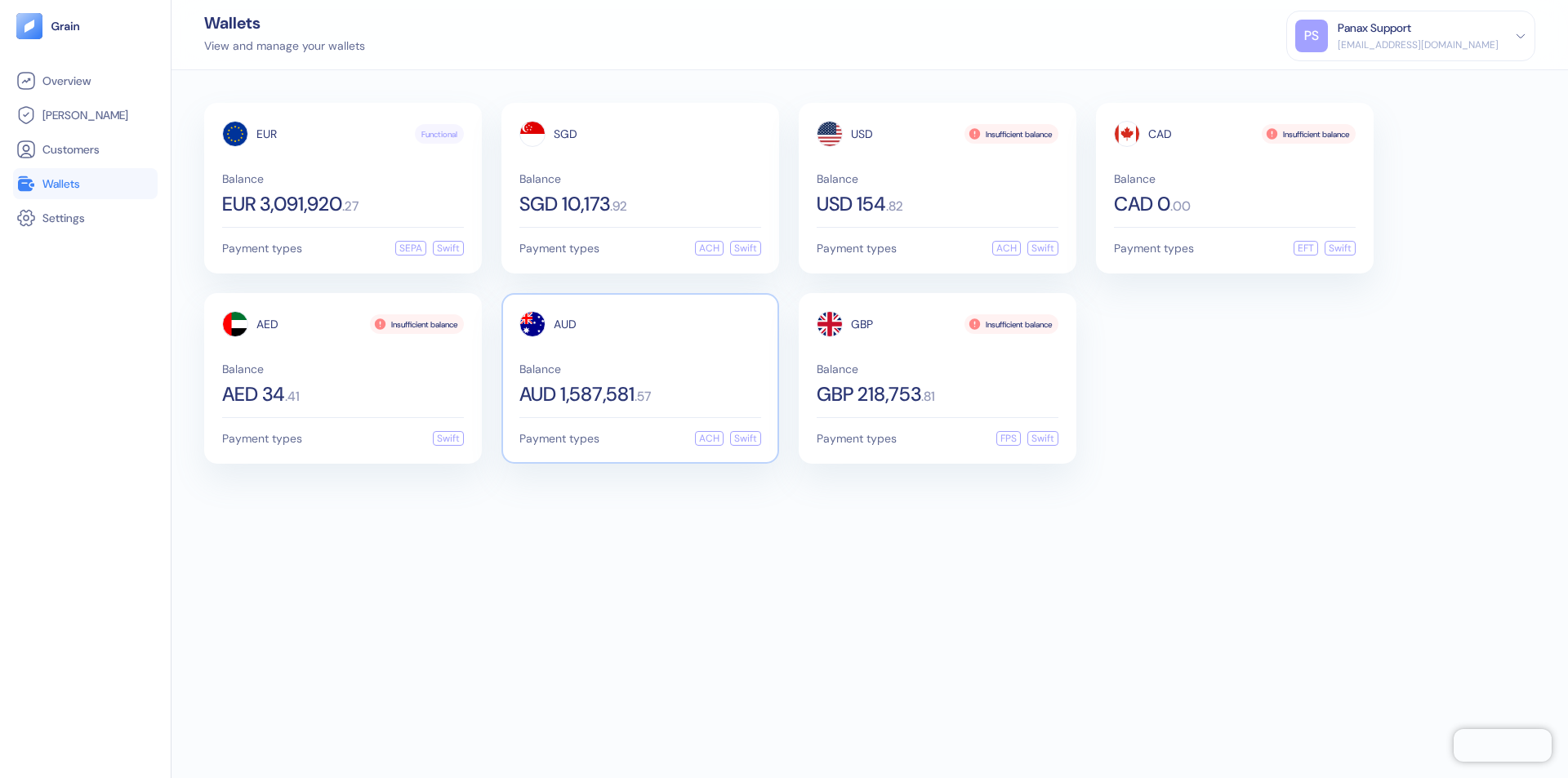
click at [565, 324] on span "AUD" at bounding box center [565, 324] width 23 height 12
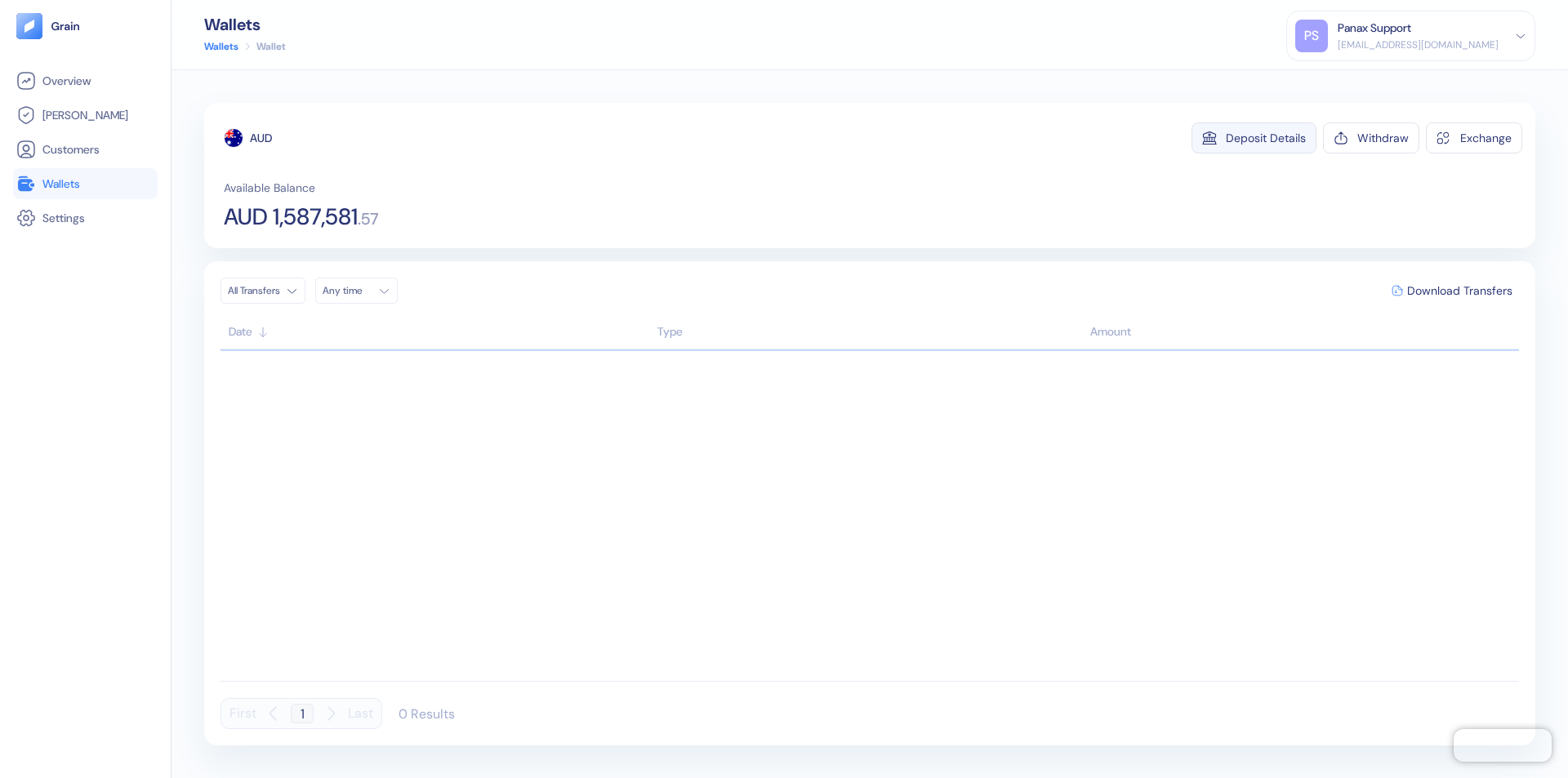
click at [1265, 138] on div "Deposit Details" at bounding box center [1265, 138] width 80 height 12
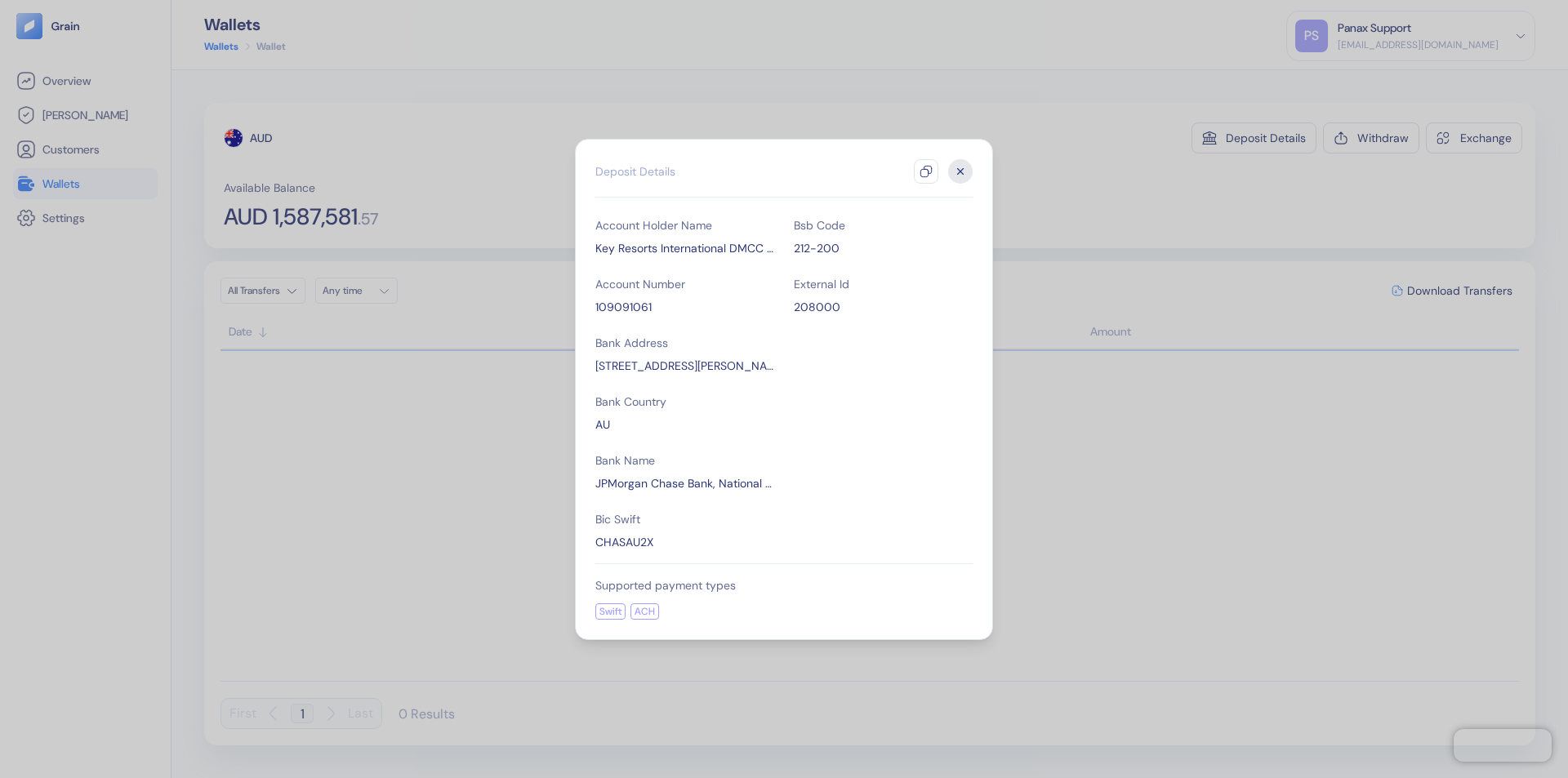
click at [926, 171] on icon "button" at bounding box center [926, 172] width 13 height 13
click at [960, 171] on icon "button" at bounding box center [960, 171] width 6 height 6
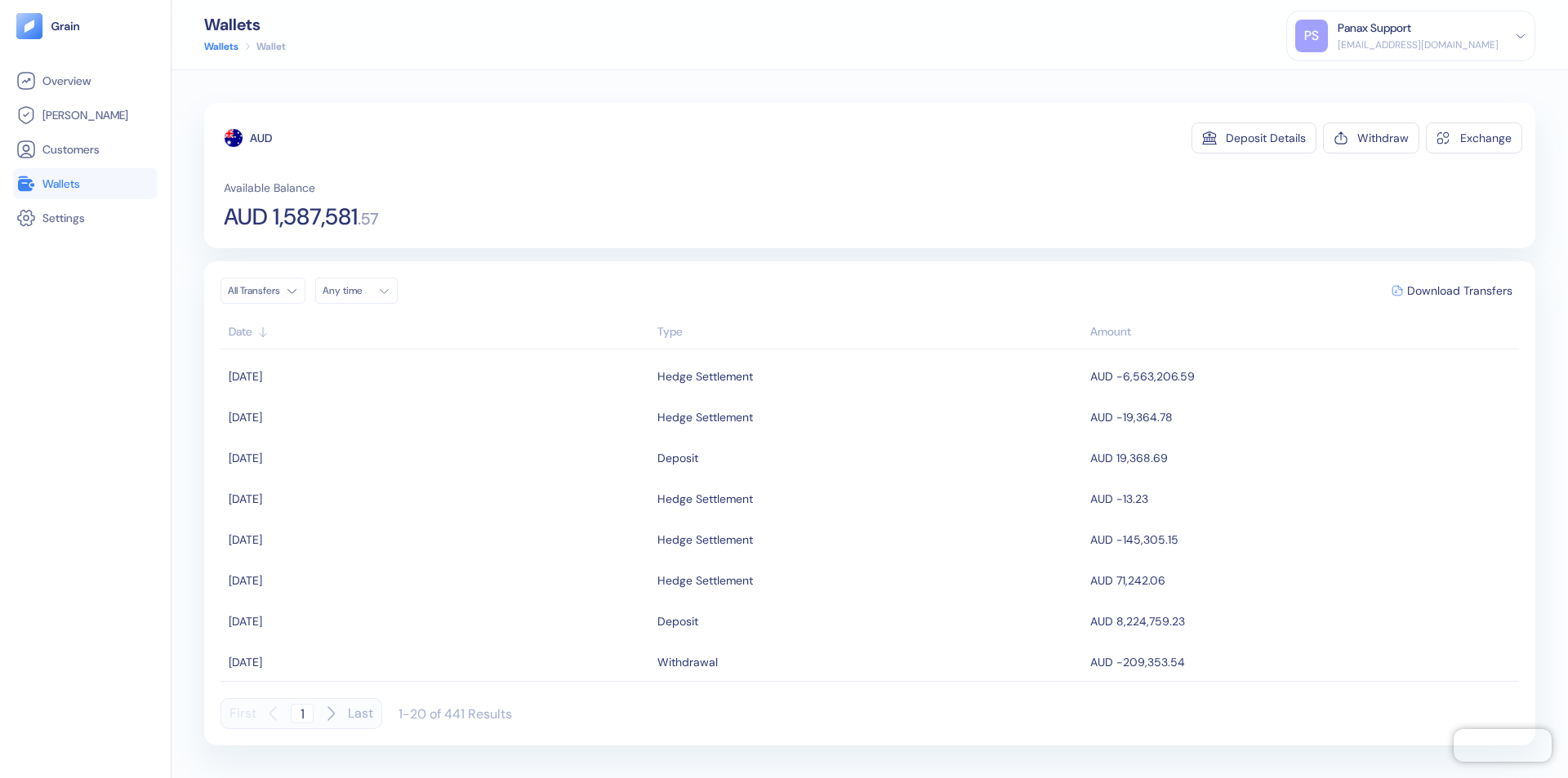
click at [361, 290] on div "Any time" at bounding box center [346, 291] width 49 height 13
click at [339, 420] on button "13" at bounding box center [339, 420] width 19 height 19
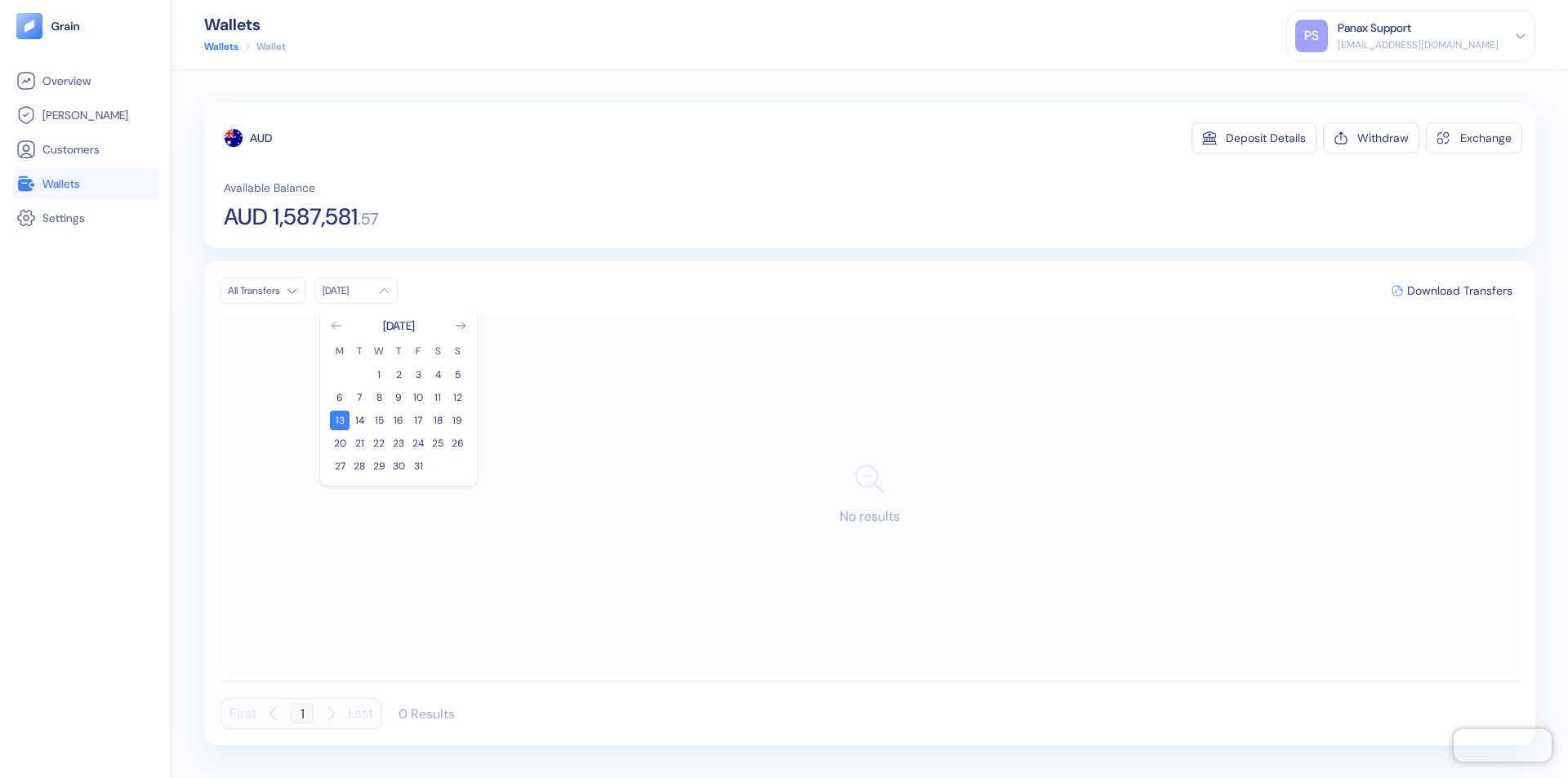
click at [336, 326] on icon "Go to previous month" at bounding box center [336, 325] width 9 height 7
click at [437, 398] on button "13" at bounding box center [437, 397] width 19 height 19
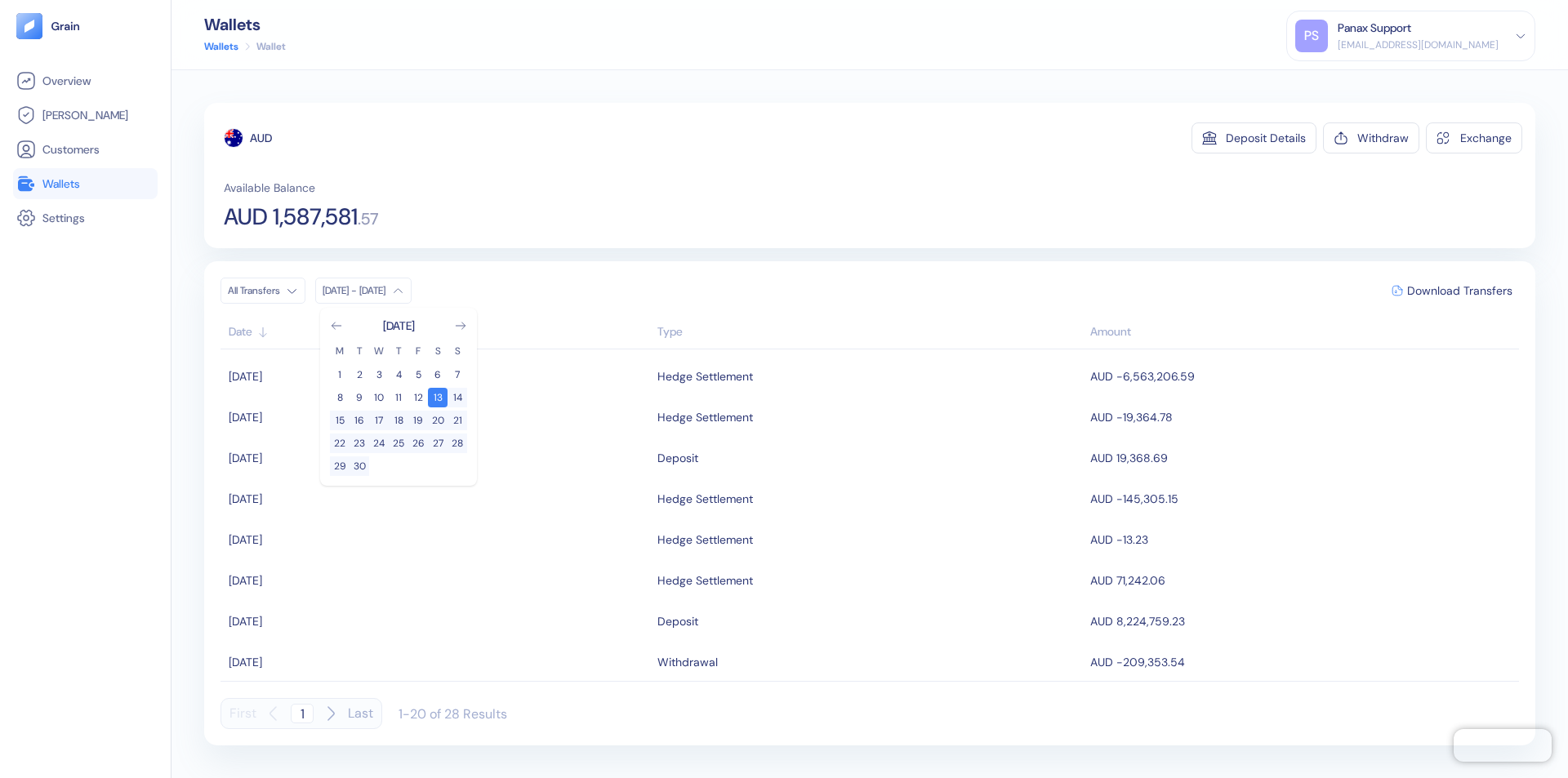
click at [261, 138] on div "AUD" at bounding box center [261, 138] width 22 height 16
click at [1459, 290] on span "Download Transfers" at bounding box center [1459, 290] width 106 height 12
click at [85, 184] on link "Wallets" at bounding box center [86, 184] width 138 height 19
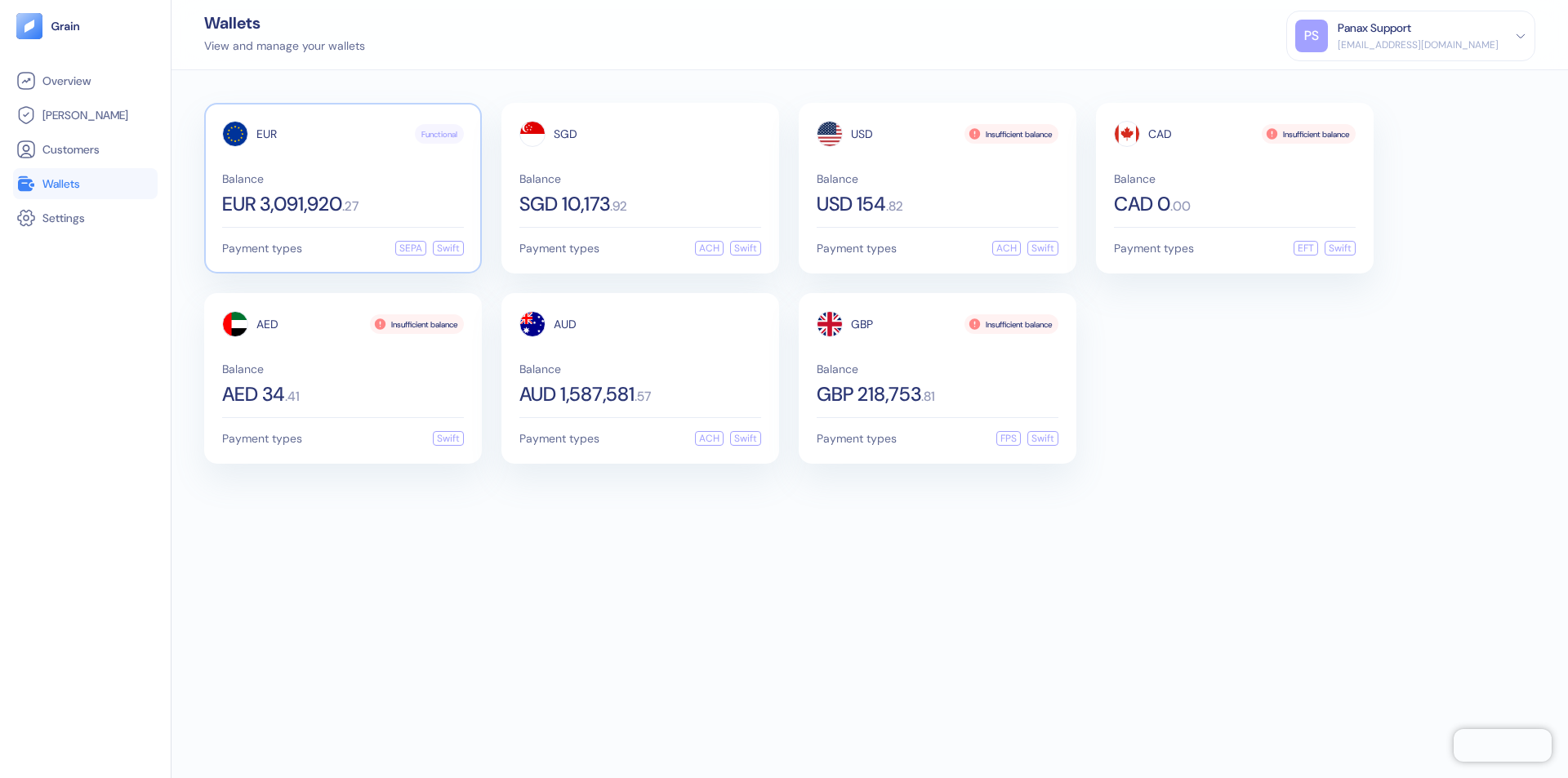
click at [266, 134] on span "EUR" at bounding box center [266, 134] width 20 height 12
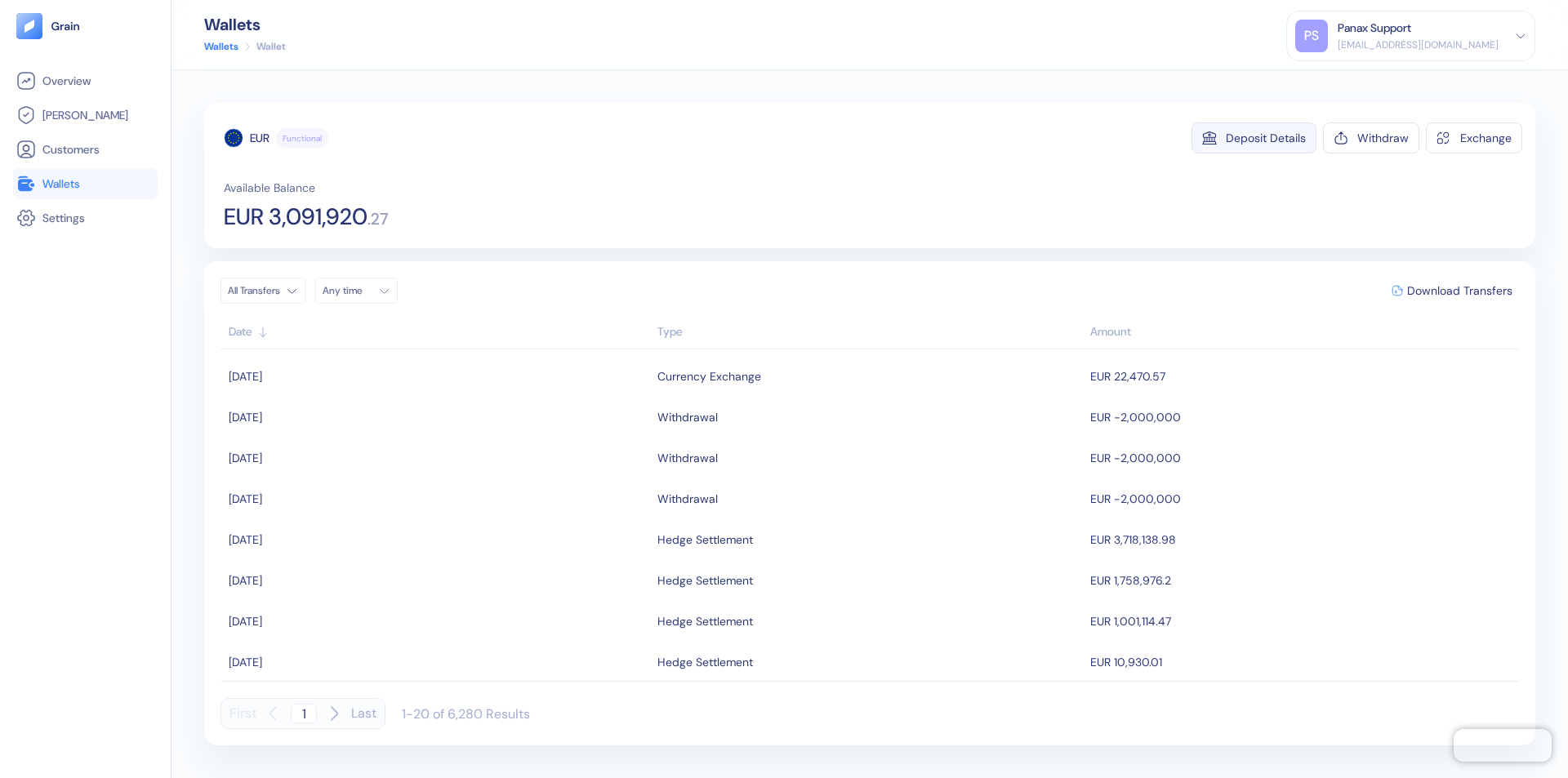
click at [1265, 138] on div "Deposit Details" at bounding box center [1265, 138] width 80 height 12
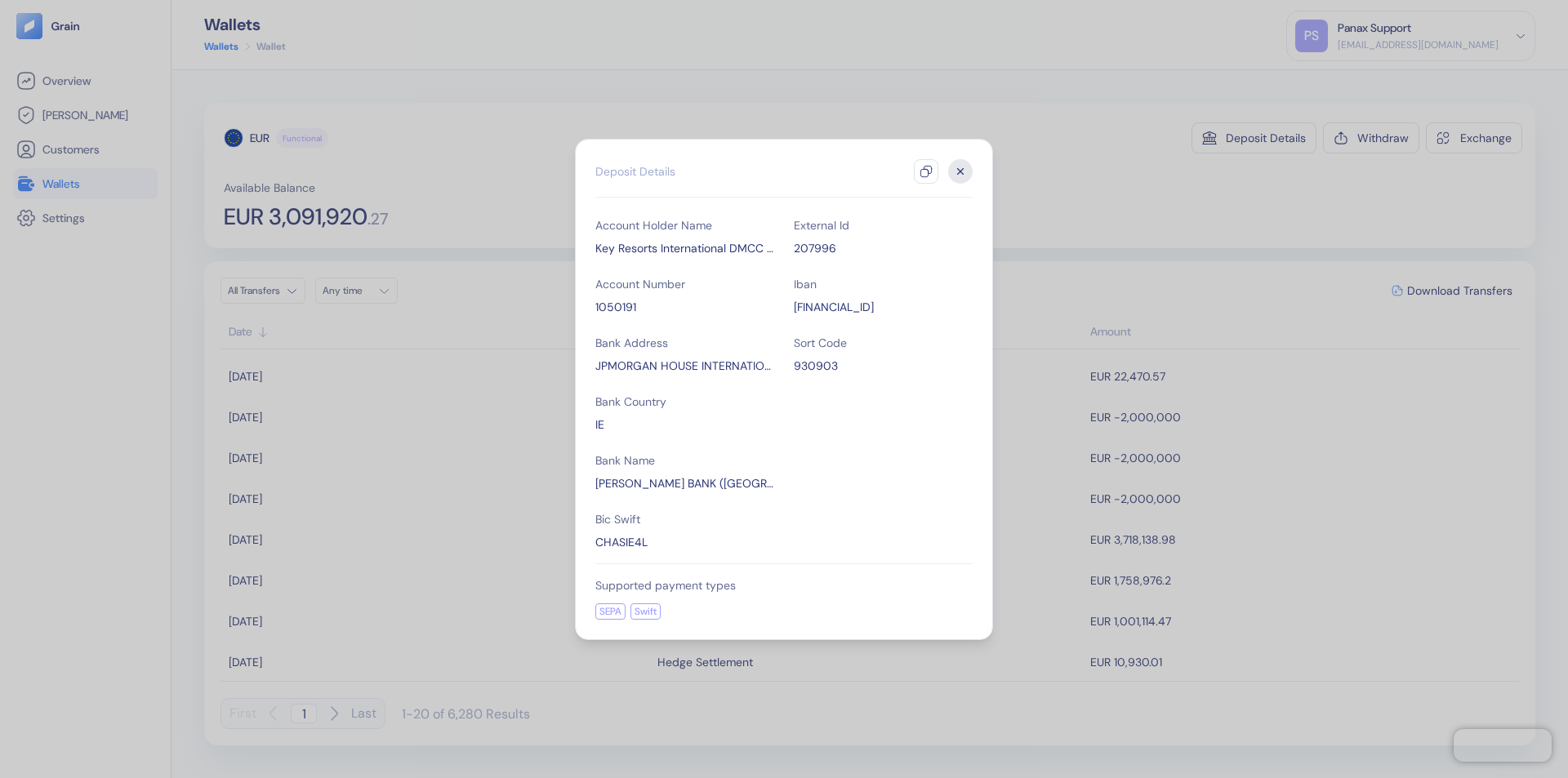
click at [926, 171] on icon "button" at bounding box center [926, 172] width 13 height 13
click at [960, 171] on icon "button" at bounding box center [960, 171] width 6 height 6
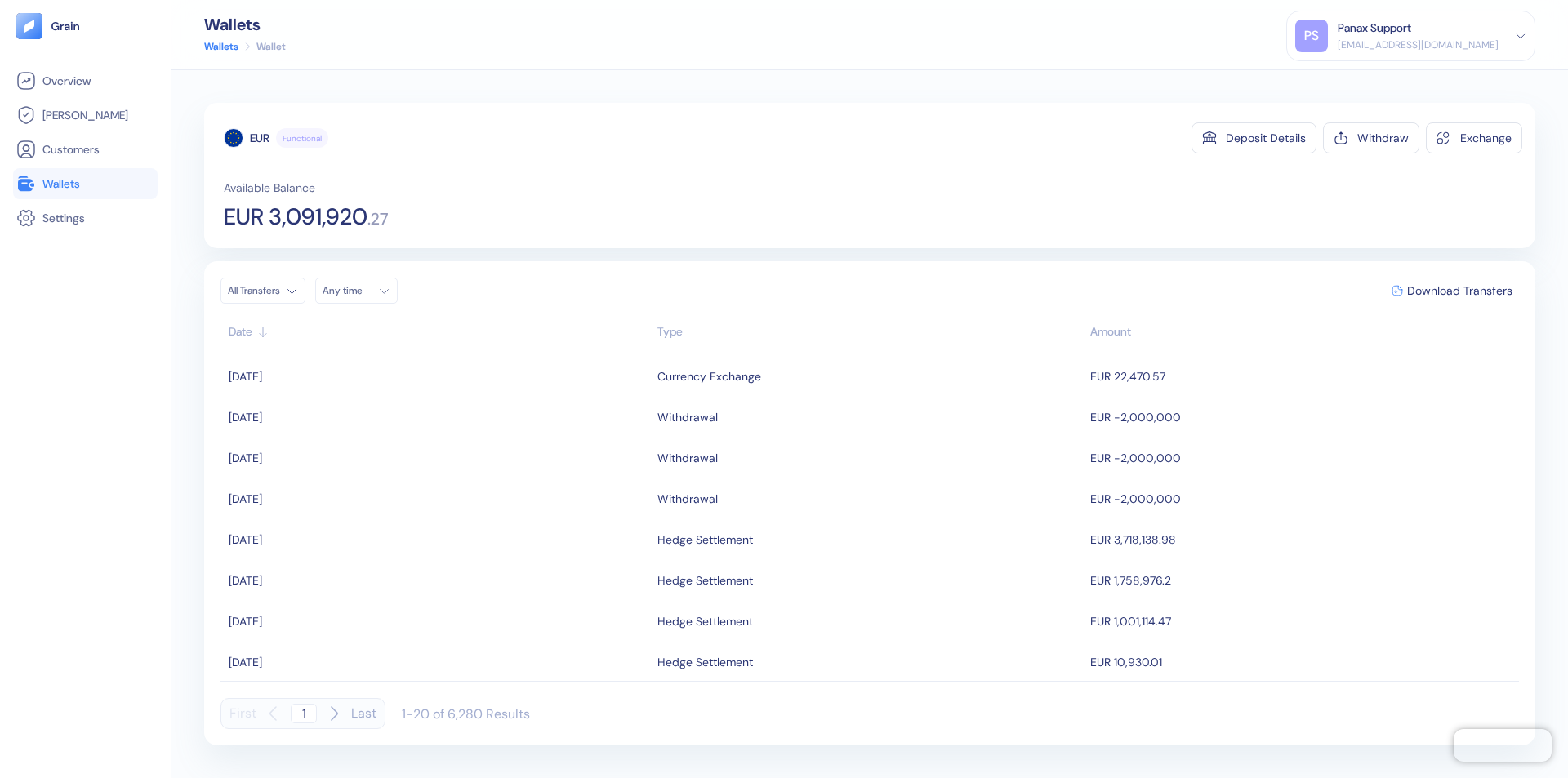
click at [361, 290] on div "Any time" at bounding box center [346, 291] width 49 height 13
click at [339, 420] on button "13" at bounding box center [339, 420] width 19 height 19
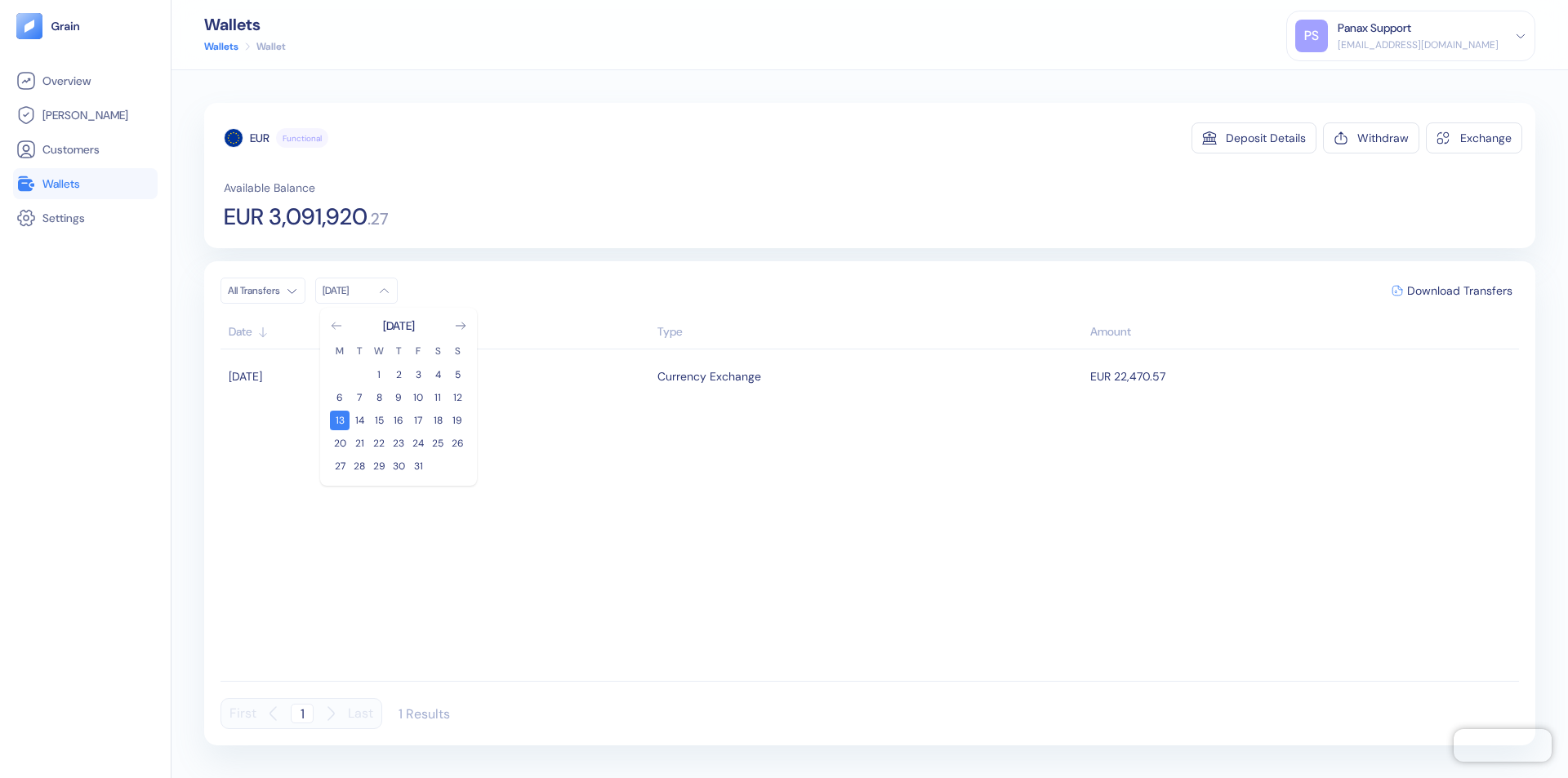
click at [336, 326] on icon "Go to previous month" at bounding box center [336, 325] width 9 height 7
click at [437, 398] on button "13" at bounding box center [437, 397] width 19 height 19
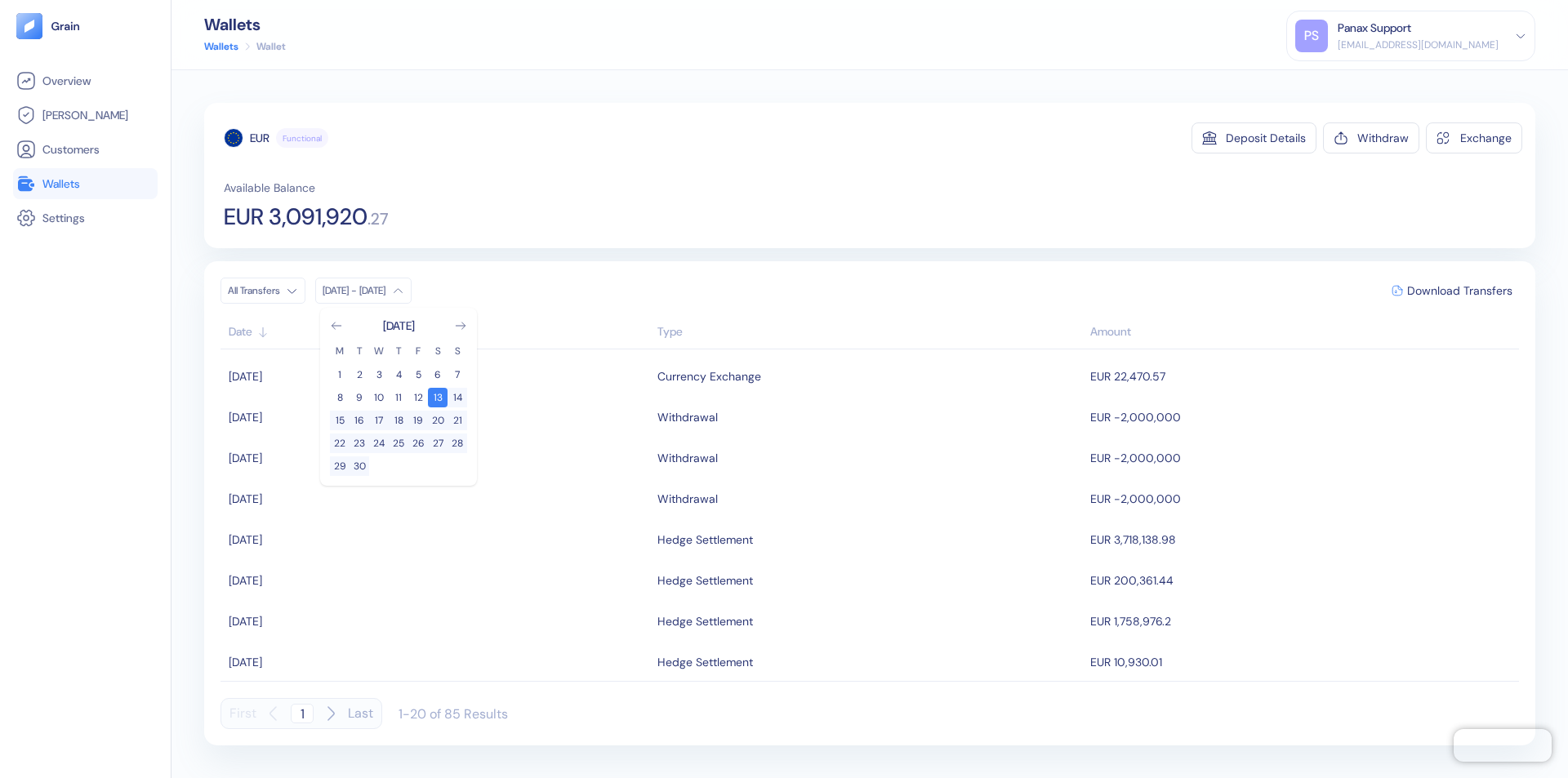
click at [260, 138] on div "EUR" at bounding box center [260, 138] width 19 height 16
click at [1459, 290] on span "Download Transfers" at bounding box center [1459, 290] width 106 height 12
click at [85, 184] on link "Wallets" at bounding box center [86, 184] width 138 height 19
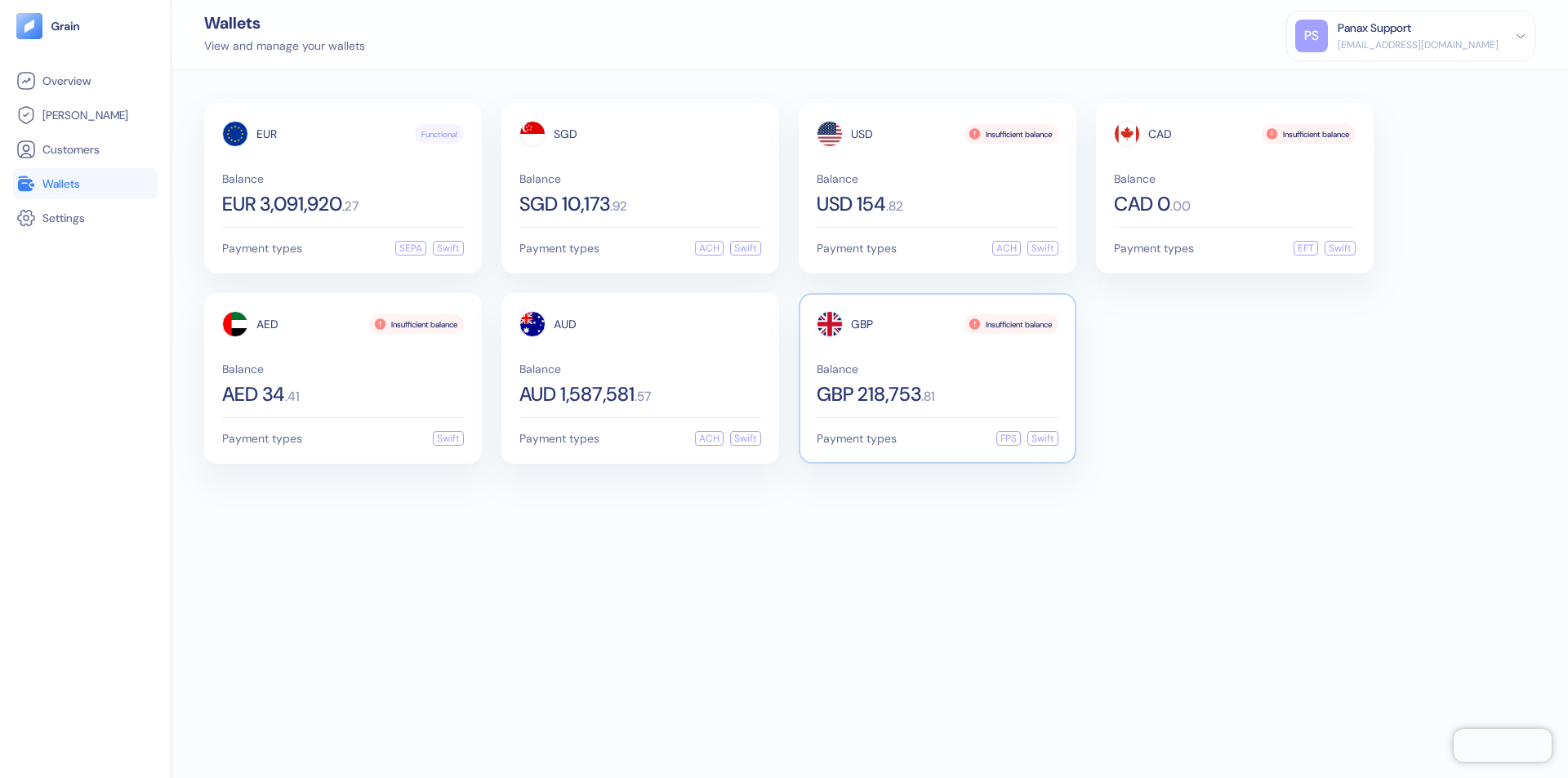
click at [861, 324] on span "GBP" at bounding box center [861, 324] width 22 height 12
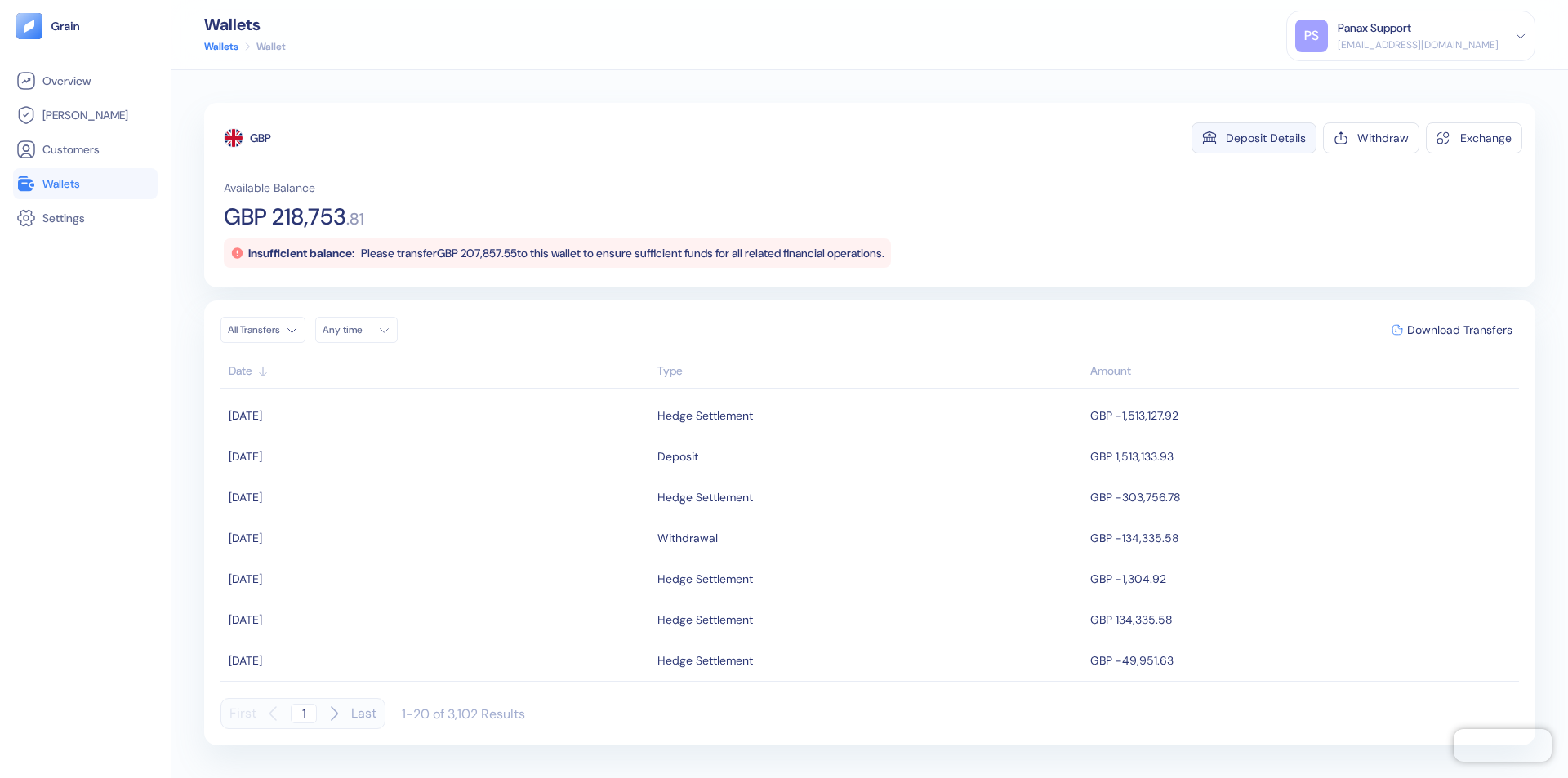
click at [1265, 138] on div "Deposit Details" at bounding box center [1265, 138] width 80 height 12
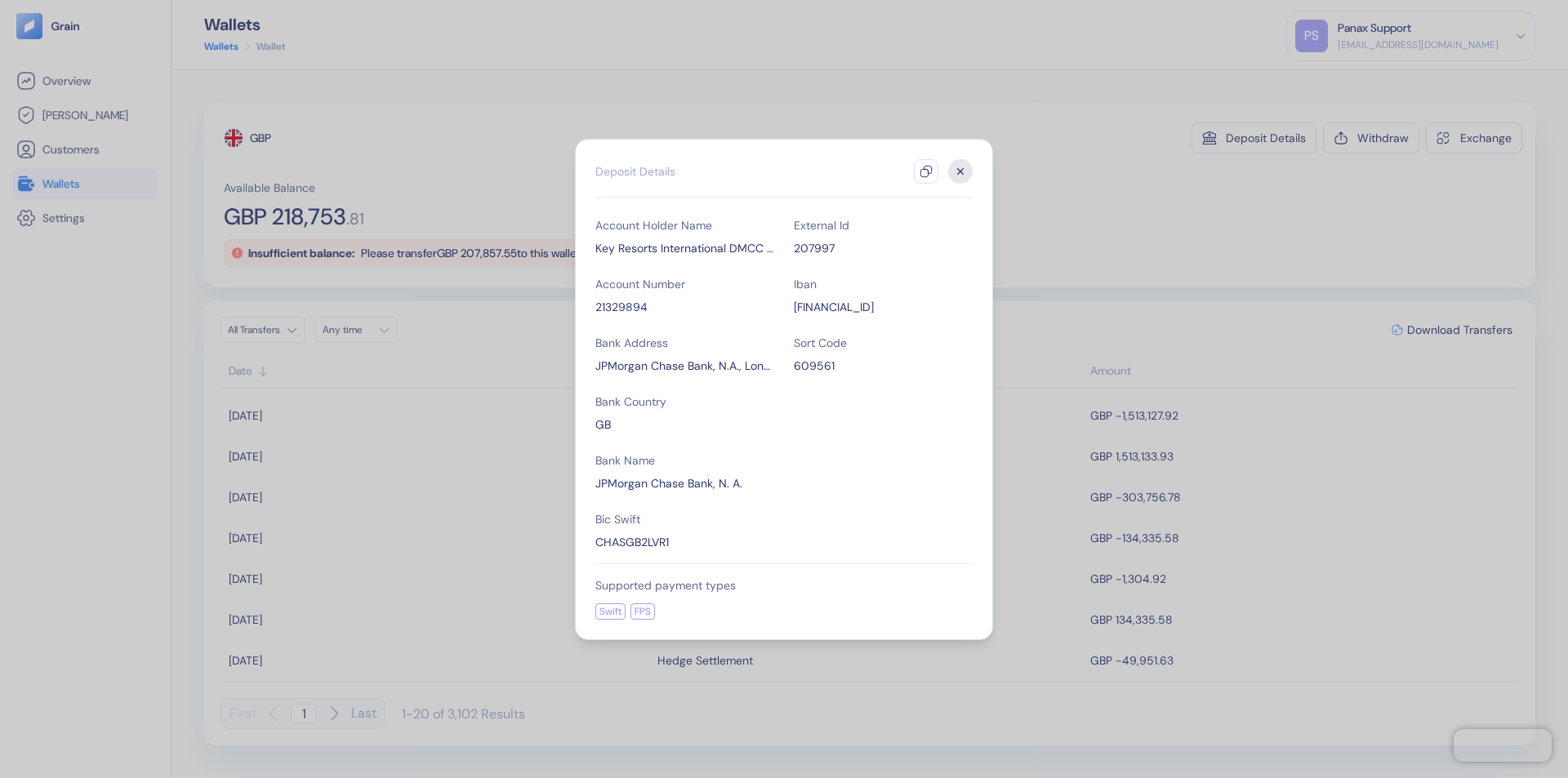
click at [926, 171] on icon "button" at bounding box center [926, 172] width 13 height 13
click at [960, 171] on icon "button" at bounding box center [960, 171] width 6 height 6
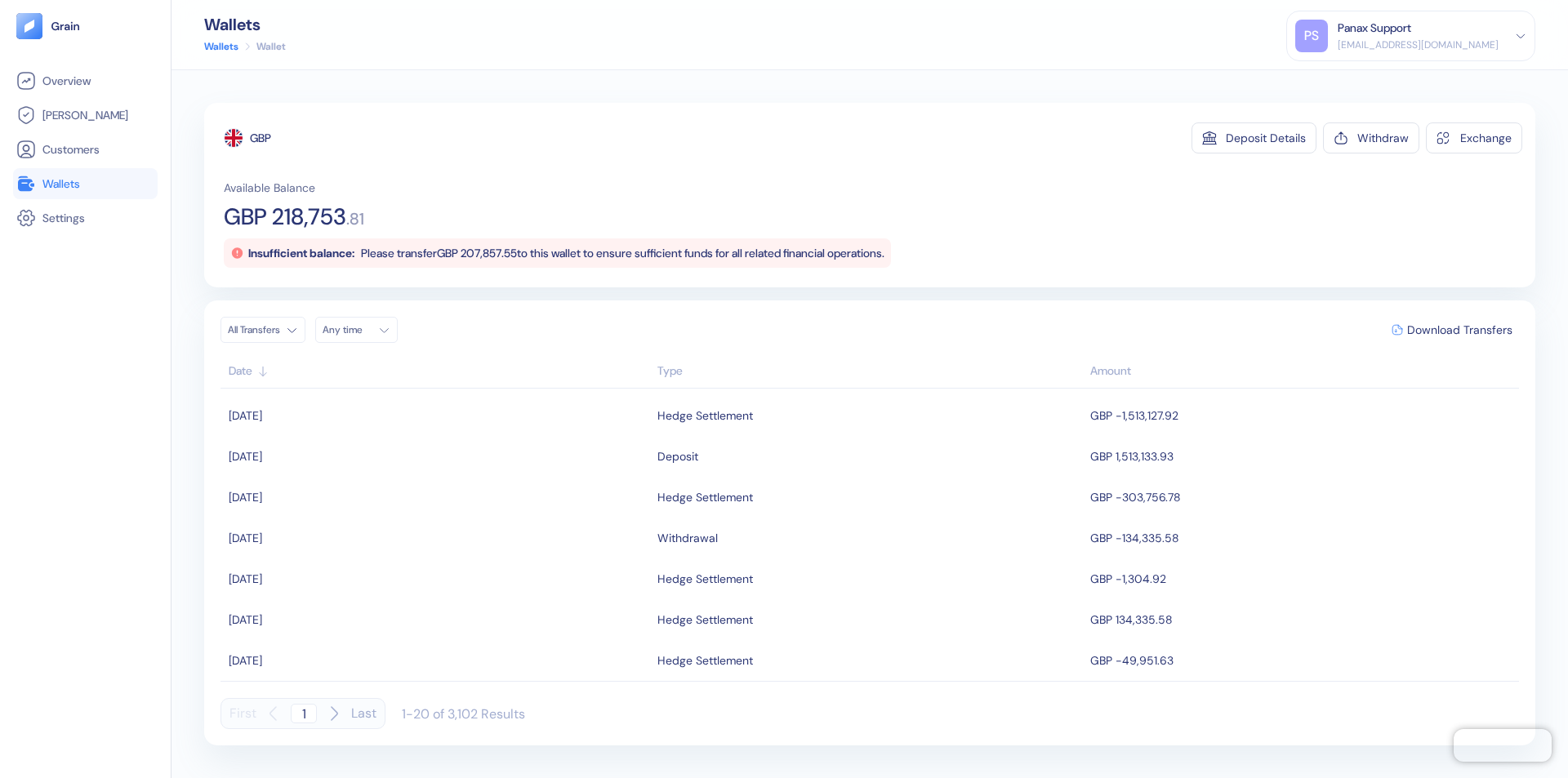
click at [361, 330] on div "Any time" at bounding box center [346, 330] width 49 height 13
click at [339, 460] on button "13" at bounding box center [339, 460] width 19 height 19
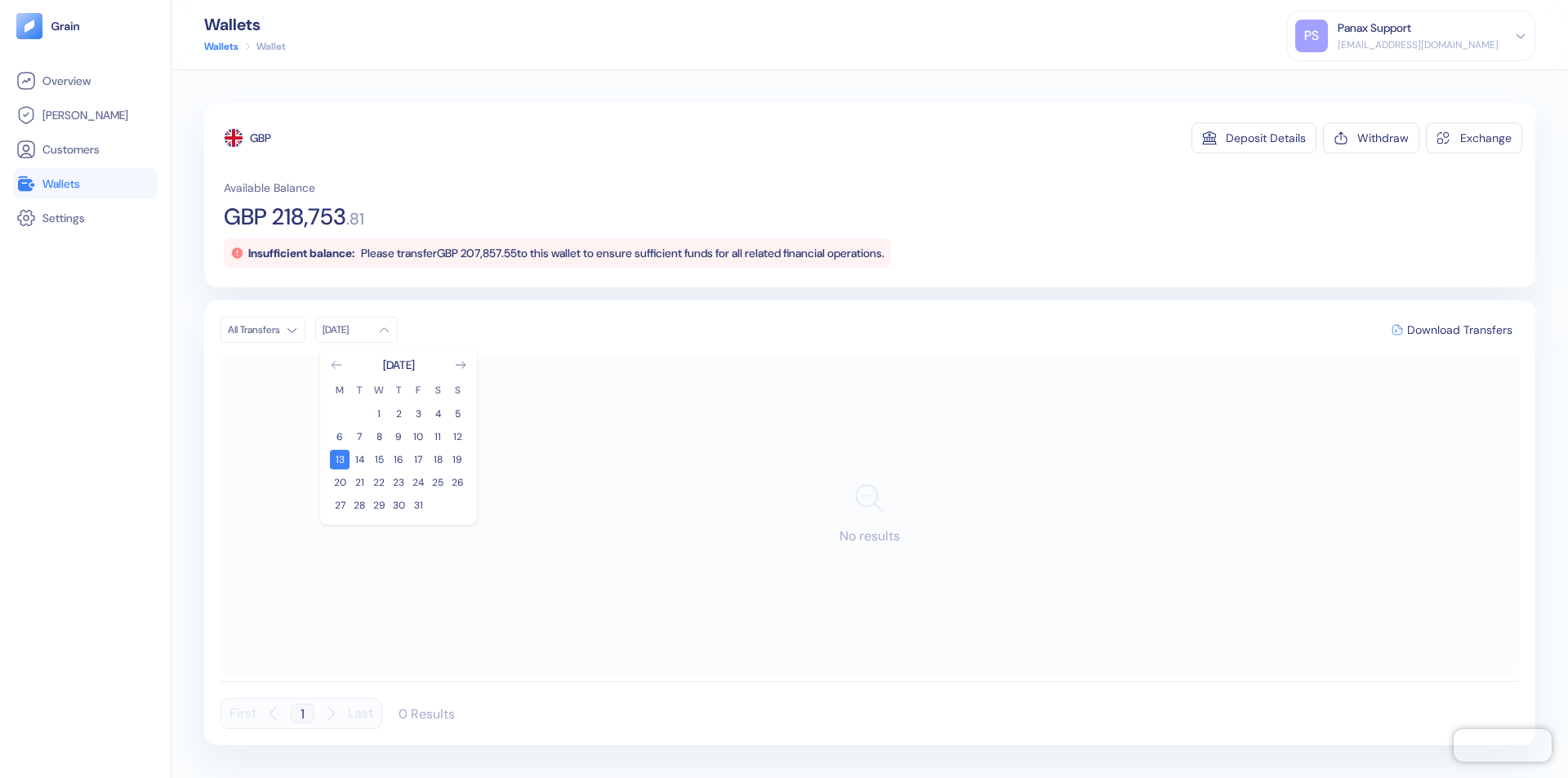
click at [336, 365] on icon "Go to previous month" at bounding box center [336, 364] width 9 height 7
click at [437, 437] on button "13" at bounding box center [437, 437] width 19 height 19
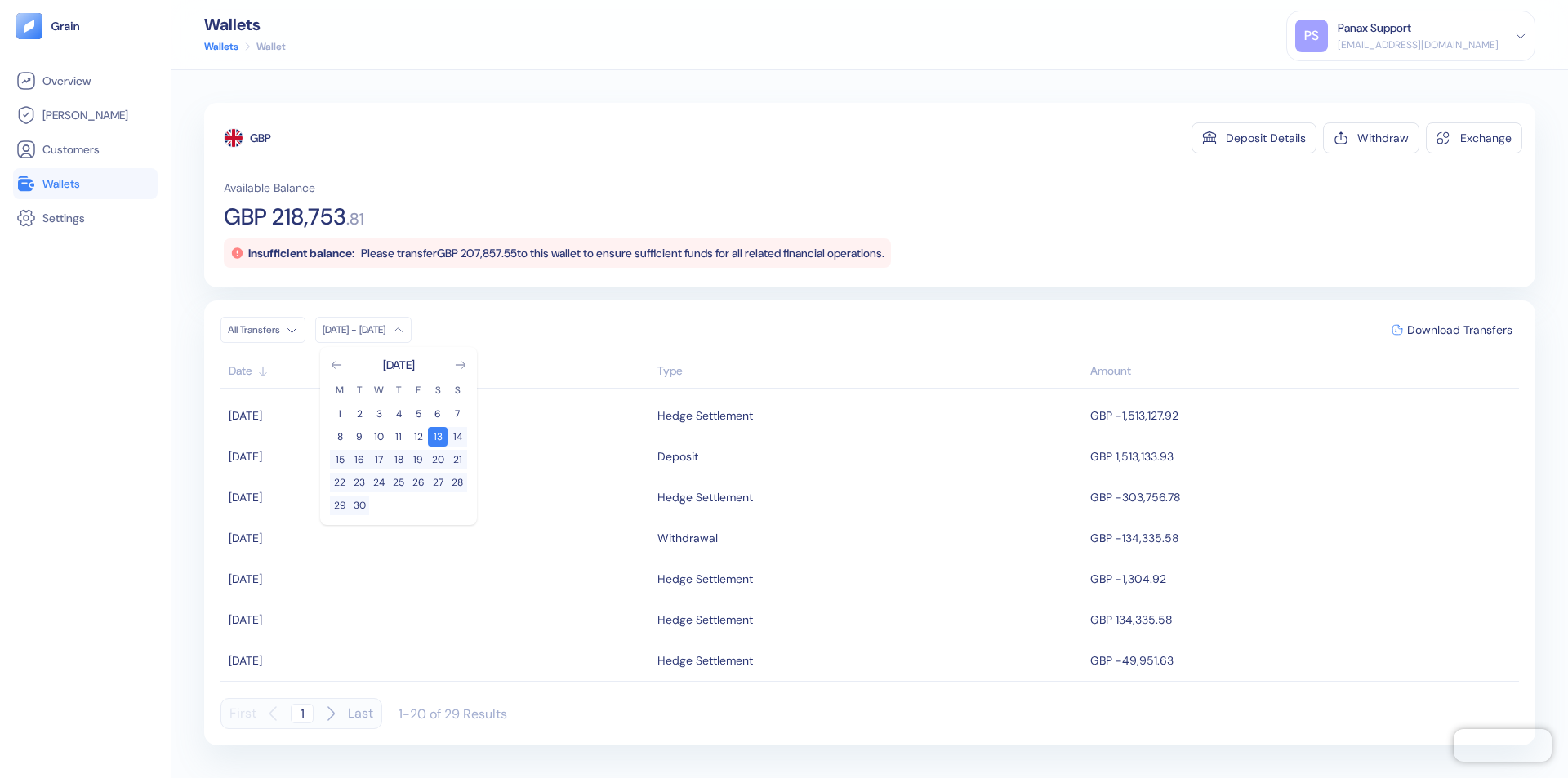
click at [261, 138] on div "GBP" at bounding box center [261, 138] width 21 height 16
click at [1459, 330] on span "Download Transfers" at bounding box center [1459, 330] width 106 height 12
click at [1410, 36] on div "Panax Support" at bounding box center [1374, 28] width 73 height 17
click at [1361, 81] on div "Sign Out" at bounding box center [1338, 82] width 45 height 17
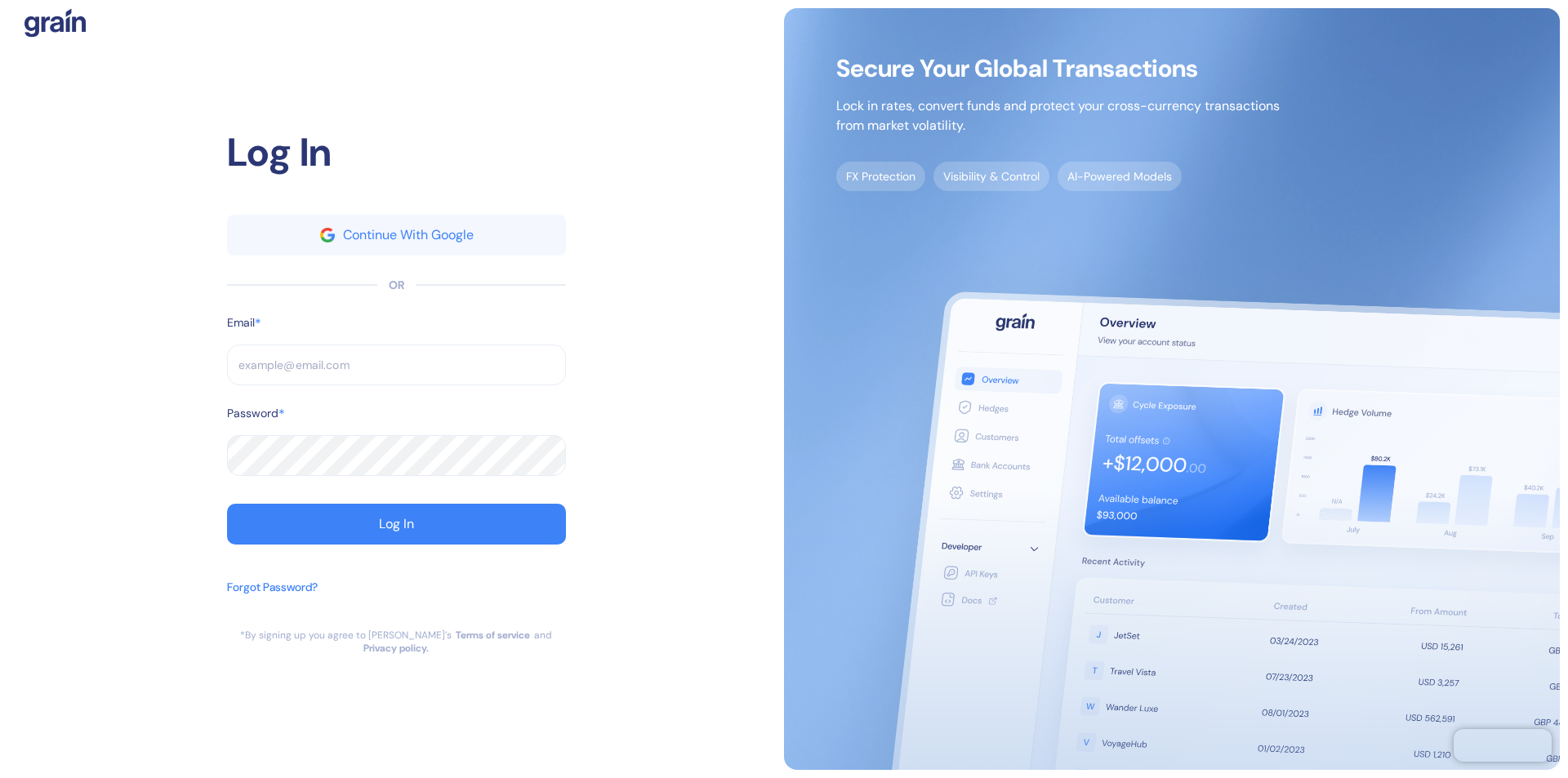
click at [396, 371] on input "text" at bounding box center [396, 364] width 338 height 40
type input "[EMAIL_ADDRESS][DOMAIN_NAME]"
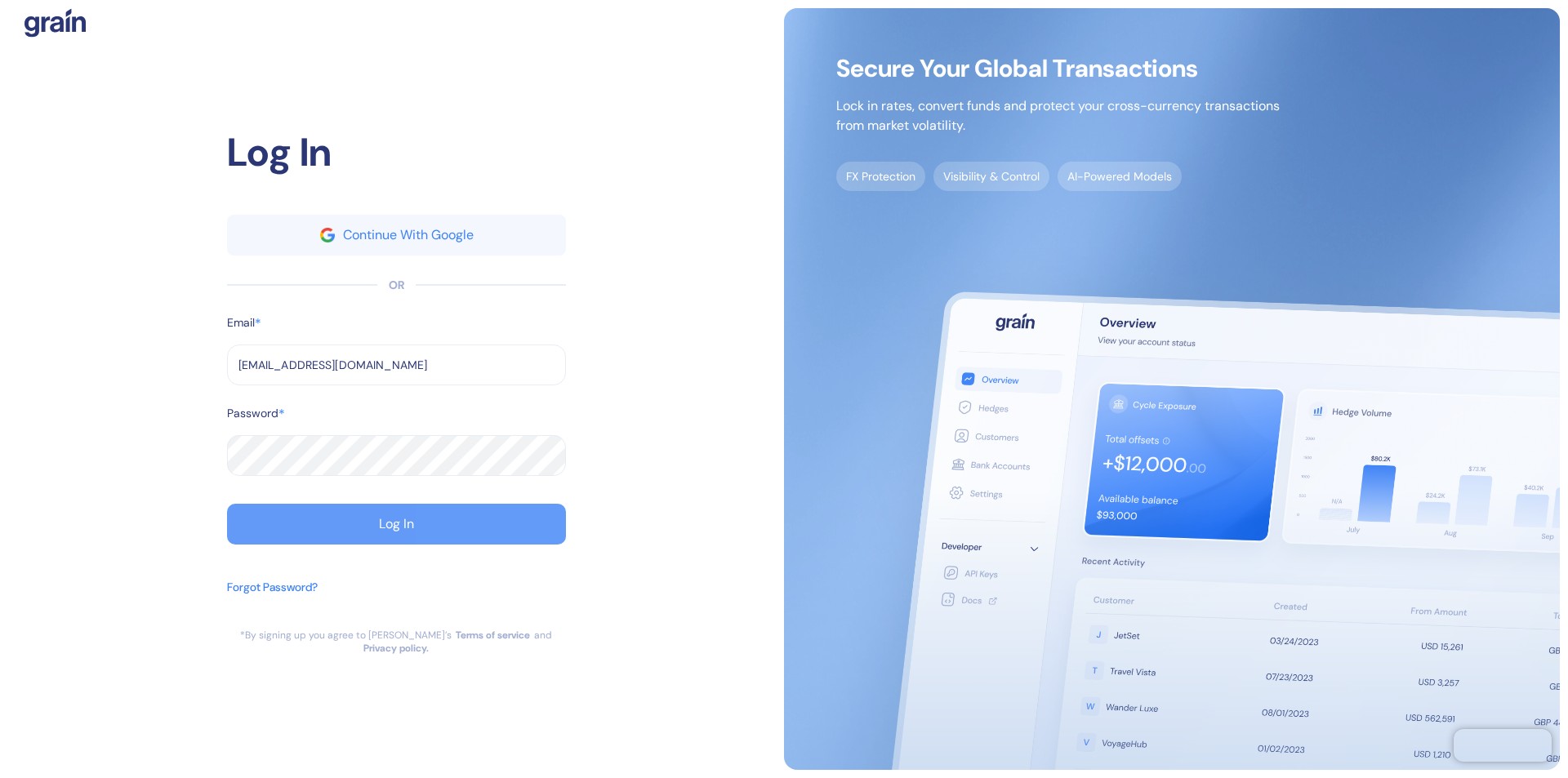
click at [396, 531] on div "Log In" at bounding box center [396, 524] width 36 height 13
